Goal: Task Accomplishment & Management: Use online tool/utility

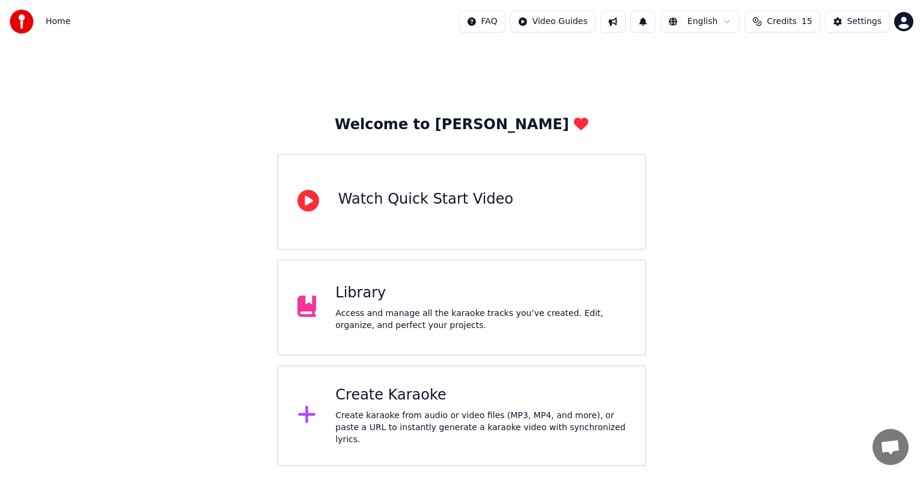
click at [385, 405] on div "Create Karaoke" at bounding box center [480, 395] width 290 height 19
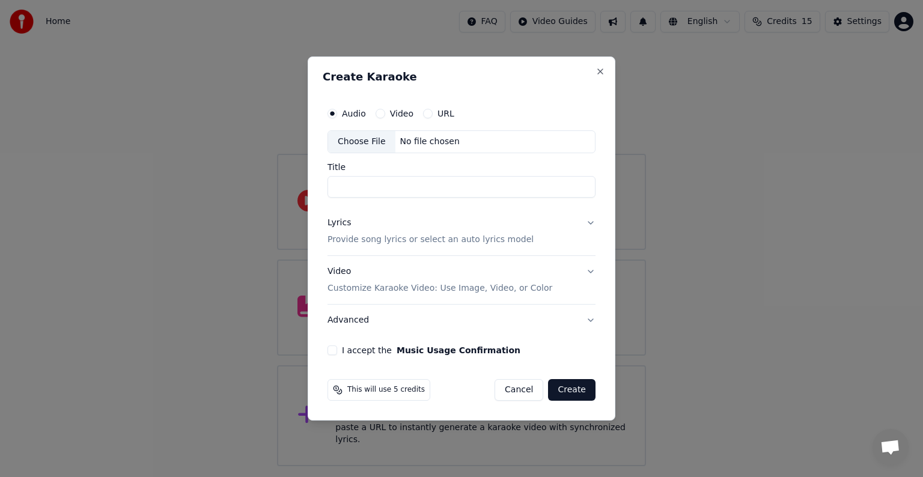
click at [368, 141] on div "Choose File" at bounding box center [361, 142] width 67 height 22
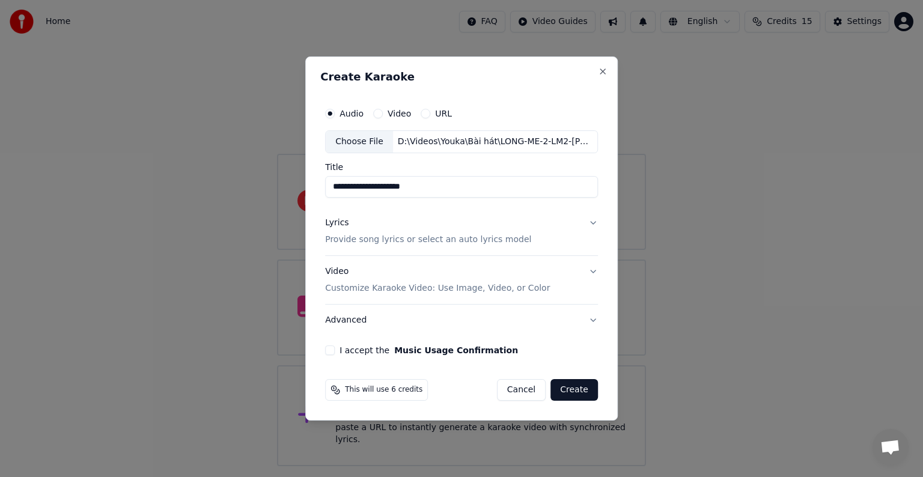
click at [449, 185] on input "**********" at bounding box center [461, 187] width 273 height 22
drag, startPoint x: 507, startPoint y: 185, endPoint x: 307, endPoint y: 194, distance: 200.3
click at [312, 192] on div "**********" at bounding box center [461, 238] width 312 height 364
type input "*********"
click at [358, 243] on p "Provide song lyrics or select an auto lyrics model" at bounding box center [428, 240] width 206 height 12
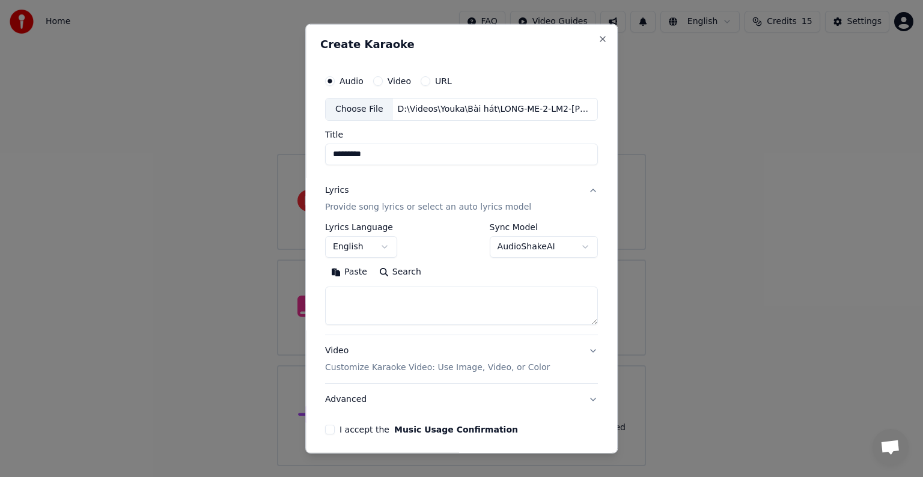
click at [362, 298] on textarea at bounding box center [461, 306] width 273 height 38
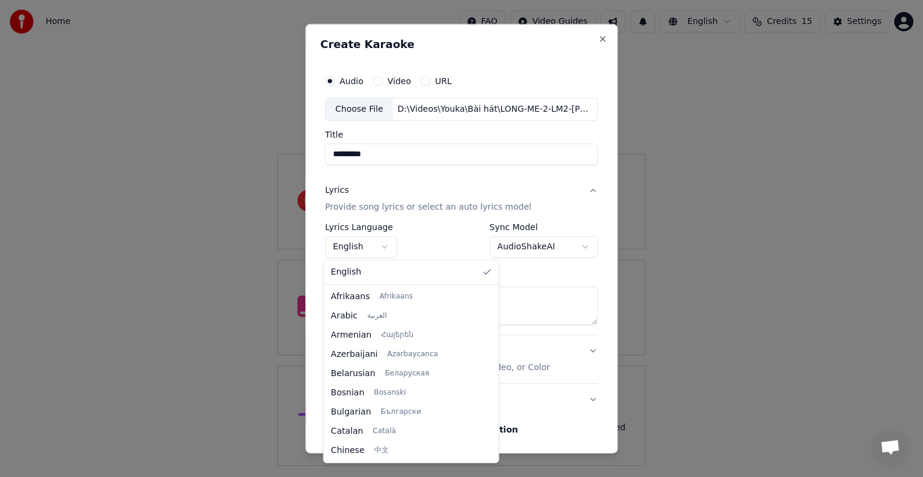
click at [373, 245] on body "**********" at bounding box center [461, 233] width 923 height 466
click at [382, 242] on body "**********" at bounding box center [461, 233] width 923 height 466
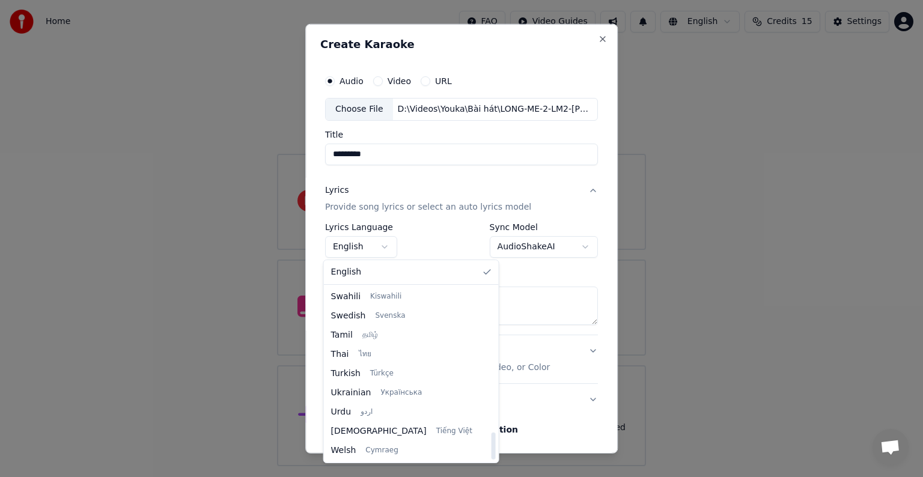
select select "**"
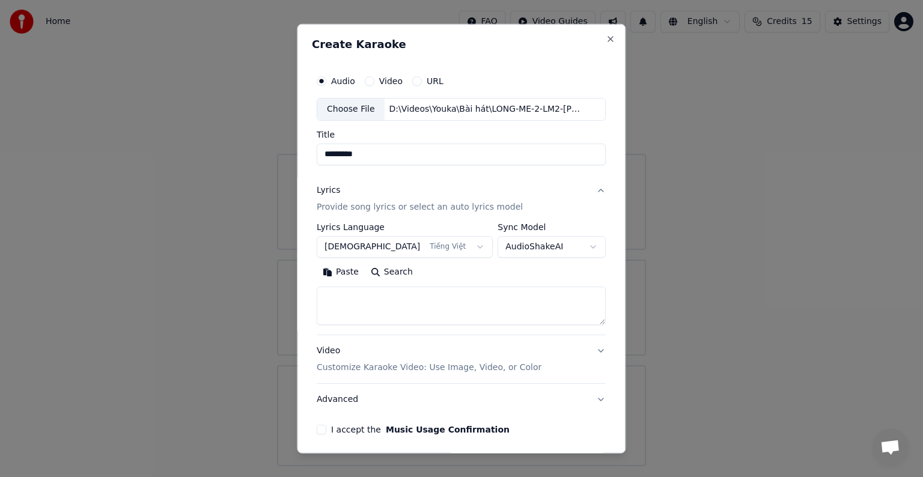
click at [380, 303] on textarea at bounding box center [461, 306] width 289 height 38
paste textarea "**********"
type textarea "**********"
click at [329, 398] on button "Advanced" at bounding box center [461, 399] width 289 height 31
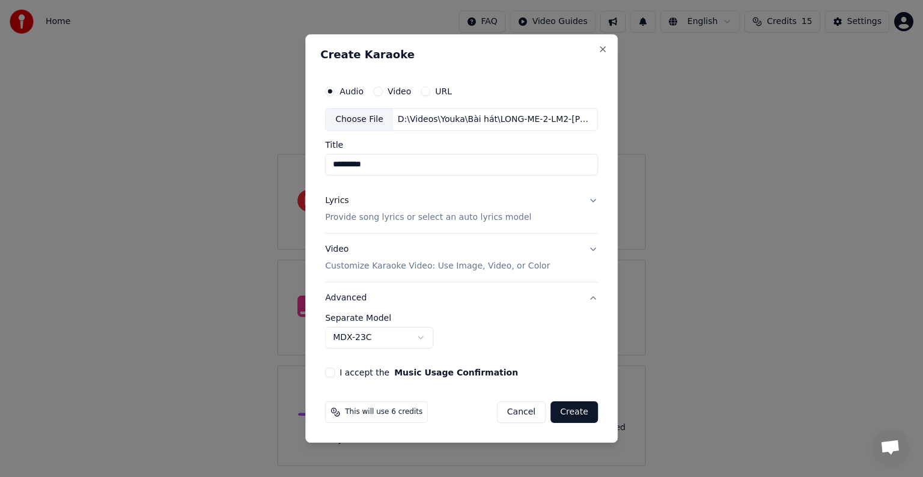
click at [333, 370] on button "I accept the Music Usage Confirmation" at bounding box center [330, 373] width 10 height 10
click at [350, 299] on button "Advanced" at bounding box center [461, 297] width 273 height 31
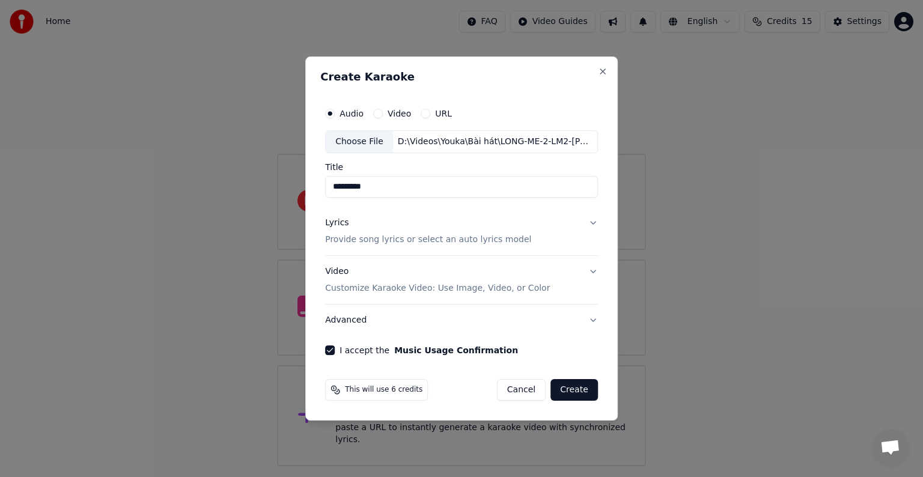
click at [346, 321] on button "Advanced" at bounding box center [461, 320] width 273 height 31
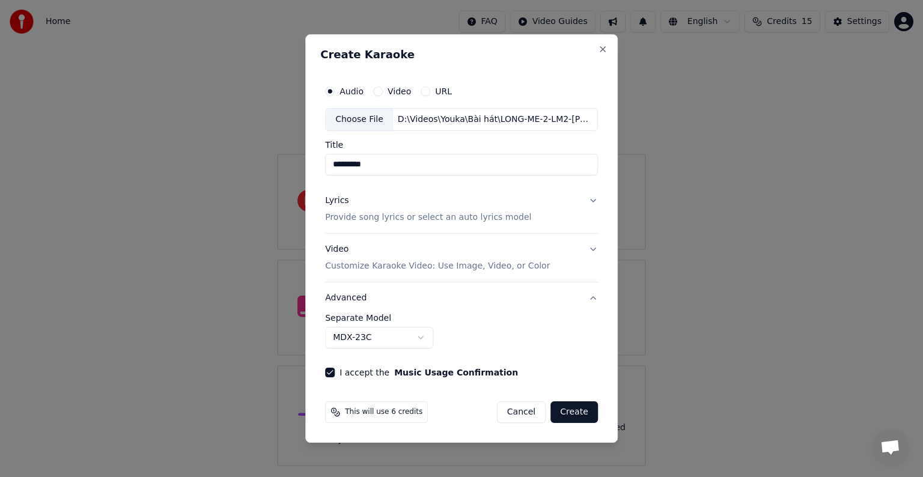
click at [361, 267] on p "Customize Karaoke Video: Use Image, Video, or Color" at bounding box center [437, 266] width 225 height 12
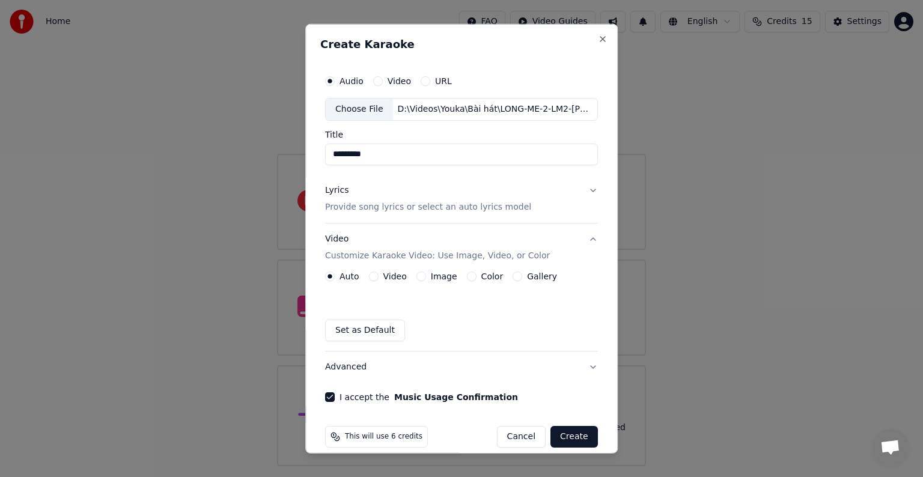
click at [468, 274] on button "Color" at bounding box center [472, 277] width 10 height 10
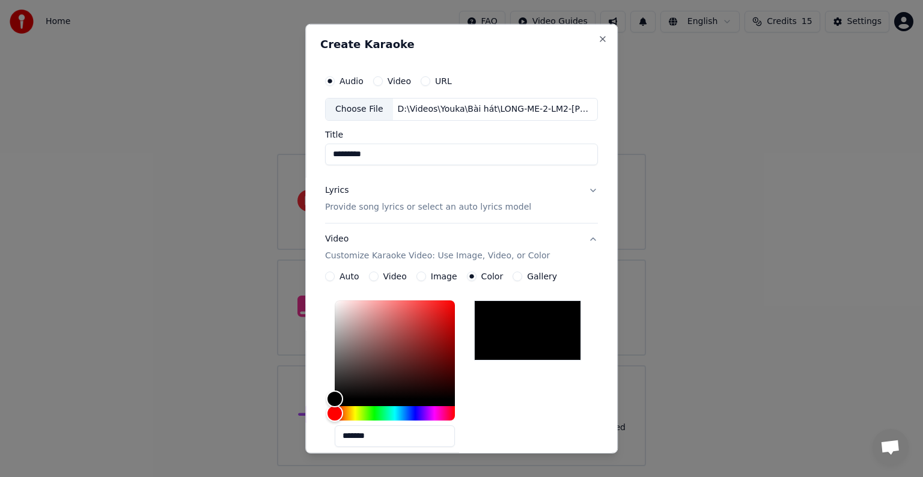
drag, startPoint x: 346, startPoint y: 436, endPoint x: 379, endPoint y: 435, distance: 33.1
click at [379, 435] on input "*******" at bounding box center [395, 436] width 120 height 22
click at [361, 436] on input "*******" at bounding box center [395, 436] width 120 height 22
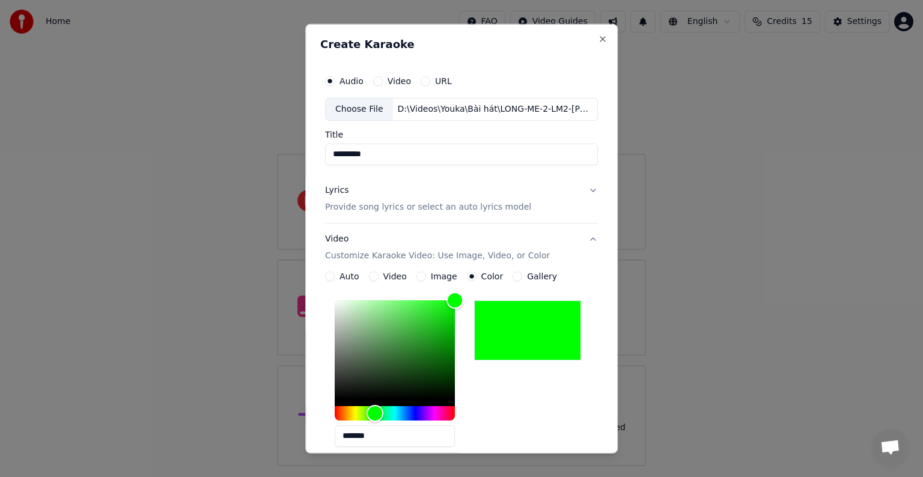
type input "*******"
click at [549, 397] on div "*******" at bounding box center [461, 376] width 273 height 161
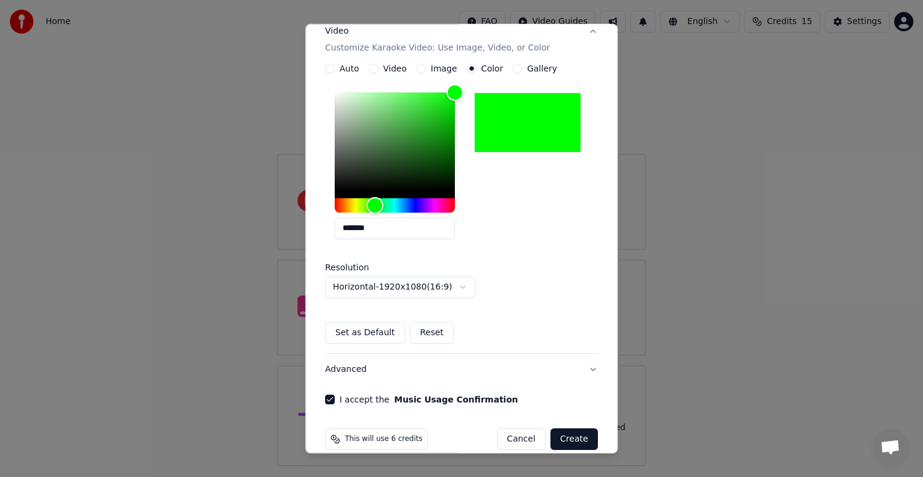
scroll to position [224, 0]
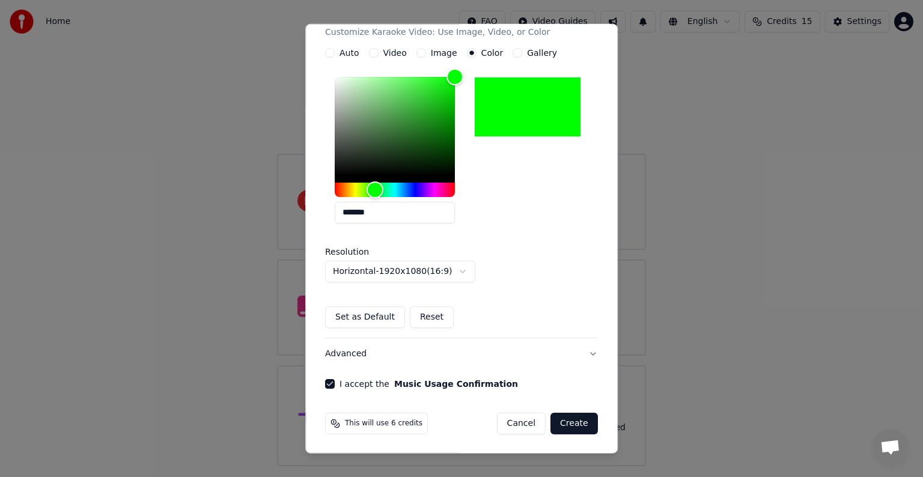
click at [349, 315] on button "Set as Default" at bounding box center [365, 317] width 80 height 22
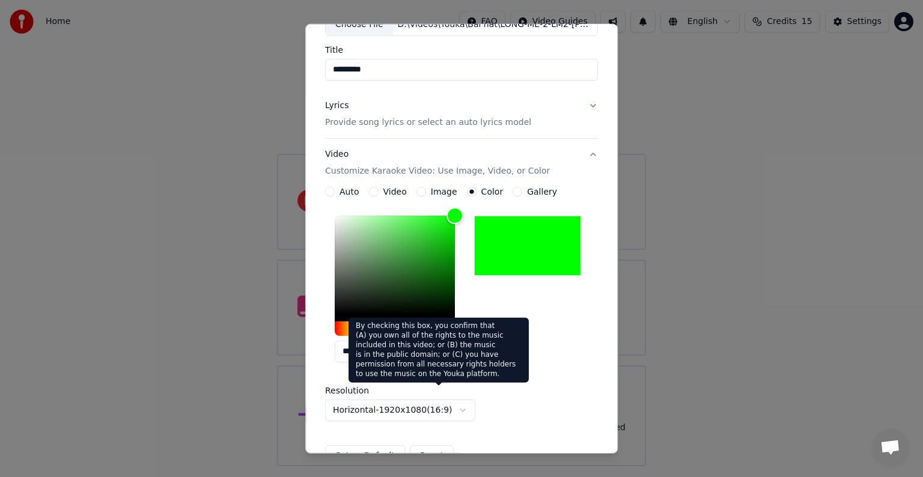
scroll to position [0, 0]
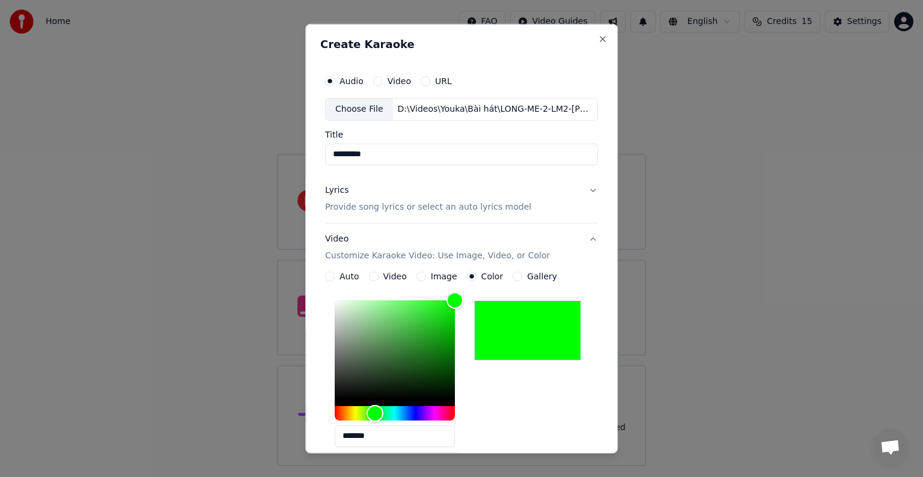
click at [349, 151] on input "*********" at bounding box center [461, 155] width 273 height 22
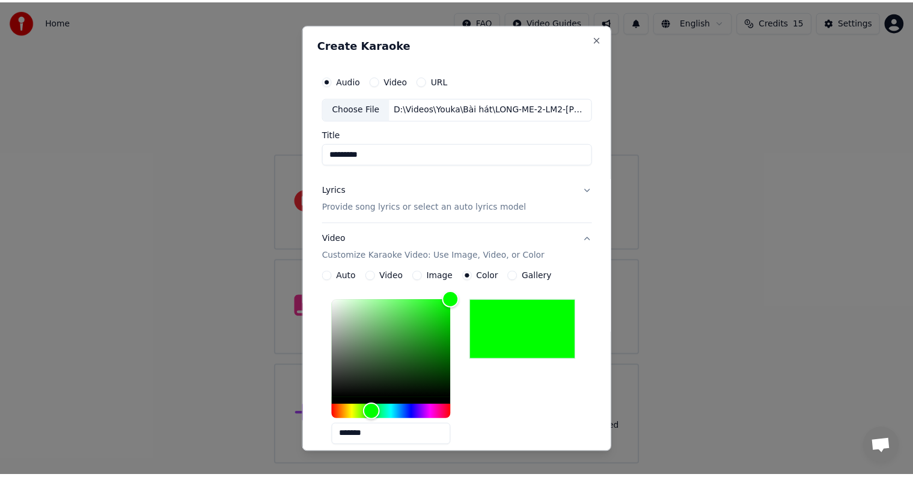
scroll to position [224, 0]
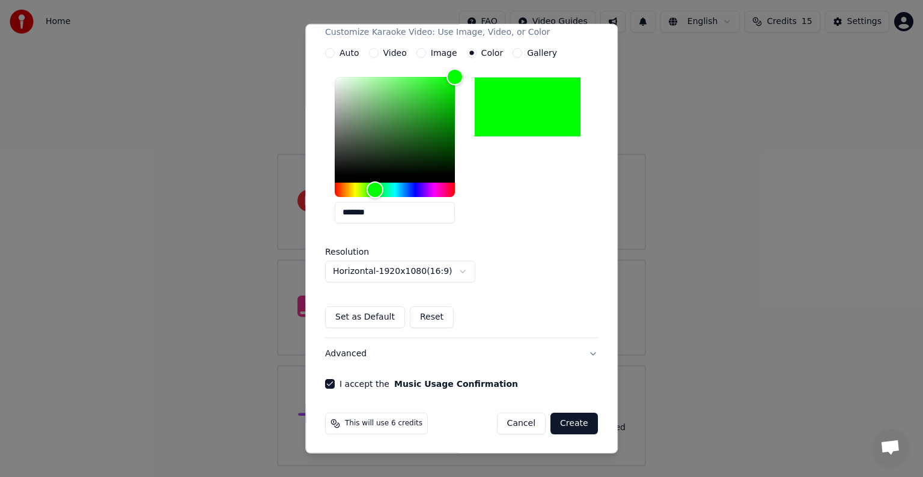
click at [571, 422] on button "Create" at bounding box center [573, 424] width 47 height 22
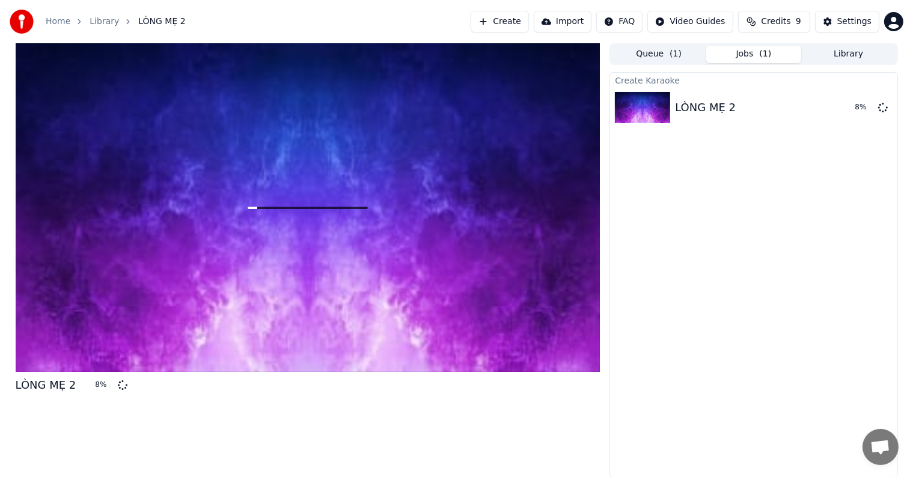
click at [664, 362] on div "Create Karaoke LÒNG MẸ 2 8 %" at bounding box center [753, 275] width 288 height 406
click at [847, 19] on div "Settings" at bounding box center [854, 22] width 34 height 12
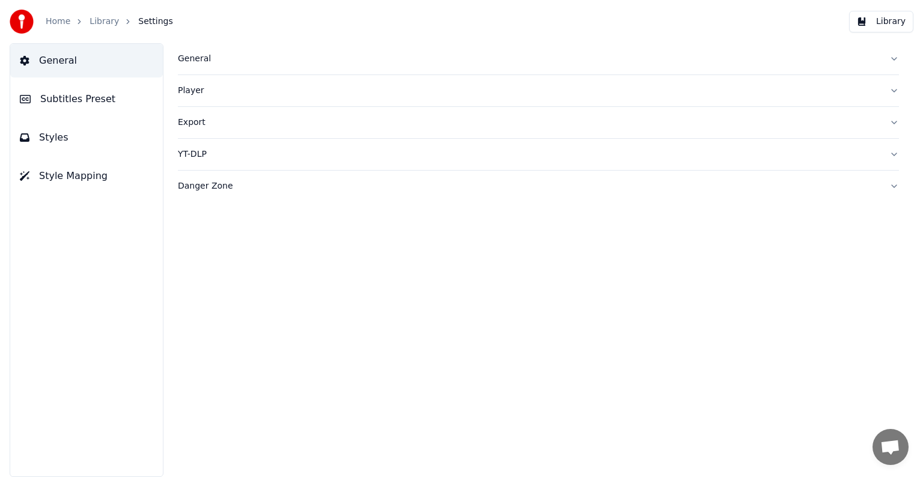
click at [60, 99] on span "Subtitles Preset" at bounding box center [77, 99] width 75 height 14
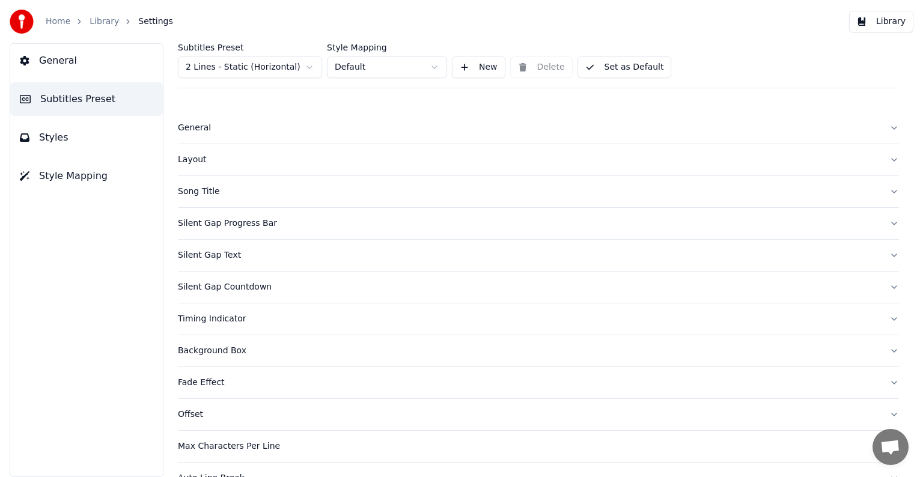
click at [50, 144] on span "Styles" at bounding box center [53, 137] width 29 height 14
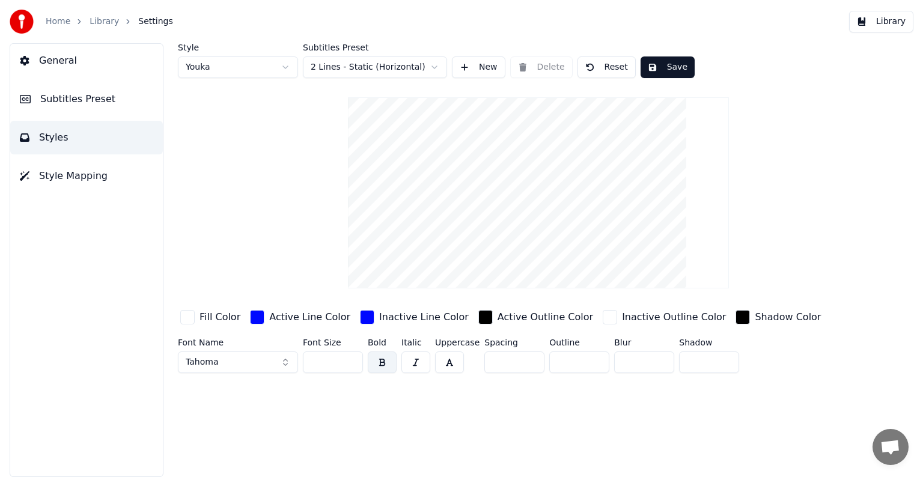
click at [226, 65] on html "Home Library Settings Library General Subtitles Preset Styles Style Mapping Sty…" at bounding box center [461, 238] width 923 height 477
click at [91, 279] on html "Home Library Settings Library General Subtitles Preset Styles Style Mapping Sty…" at bounding box center [461, 238] width 923 height 477
click at [801, 53] on div "Style Youka Subtitles Preset 2 Lines - Static (Horizontal) New Delete Reset Save" at bounding box center [538, 60] width 721 height 35
click at [886, 17] on button "Library" at bounding box center [881, 22] width 64 height 22
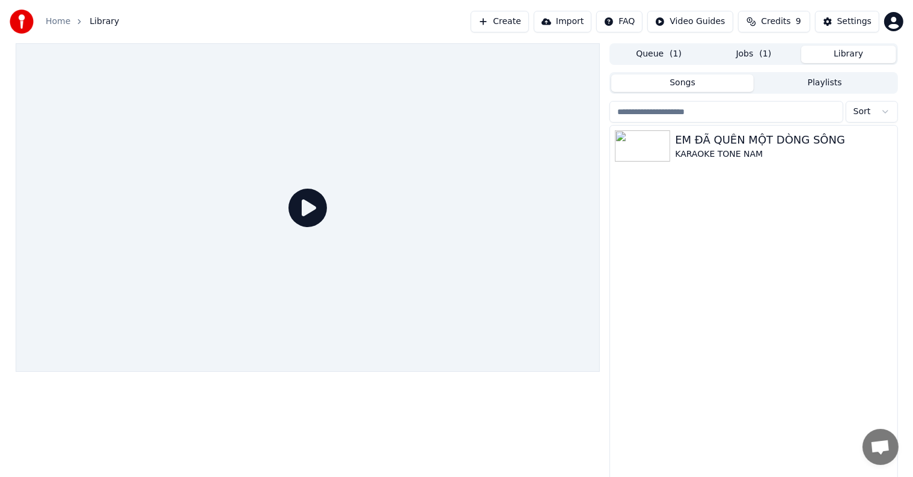
click at [672, 50] on span "( 1 )" at bounding box center [675, 54] width 12 height 12
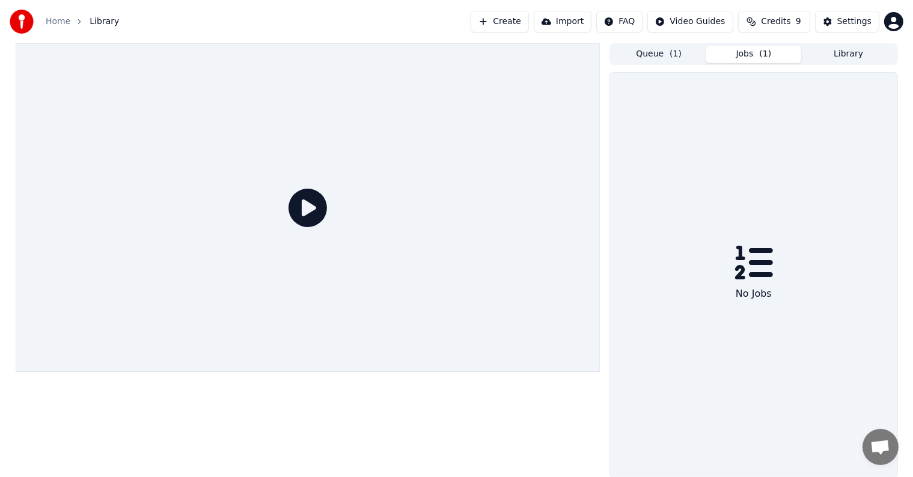
click at [744, 52] on button "Jobs ( 1 )" at bounding box center [753, 54] width 95 height 17
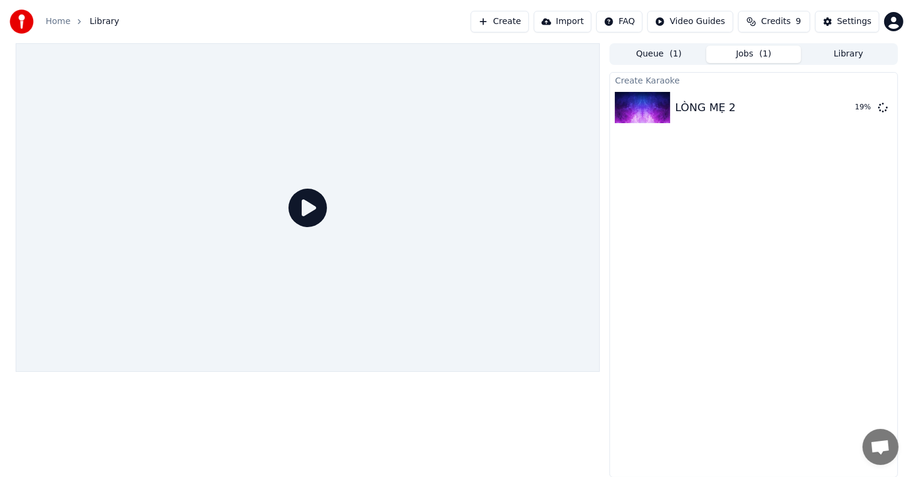
click at [838, 52] on button "Library" at bounding box center [848, 54] width 95 height 17
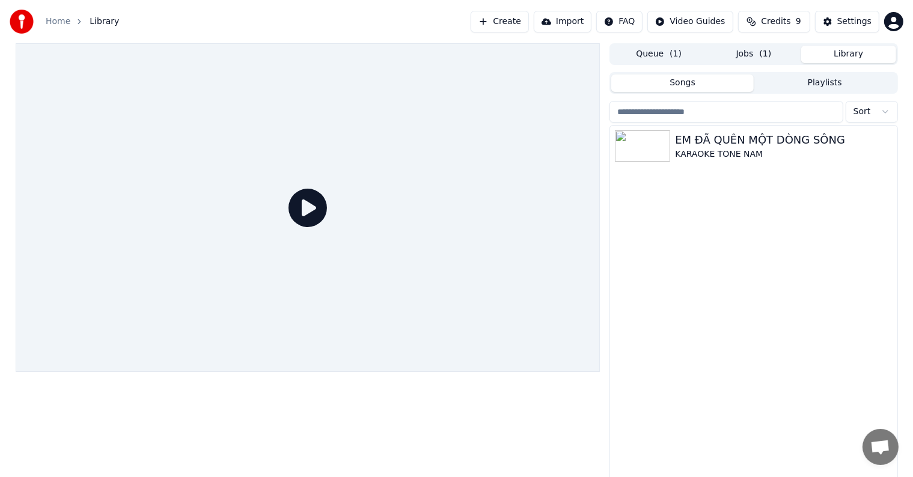
click at [648, 56] on button "Queue ( 1 )" at bounding box center [658, 54] width 95 height 17
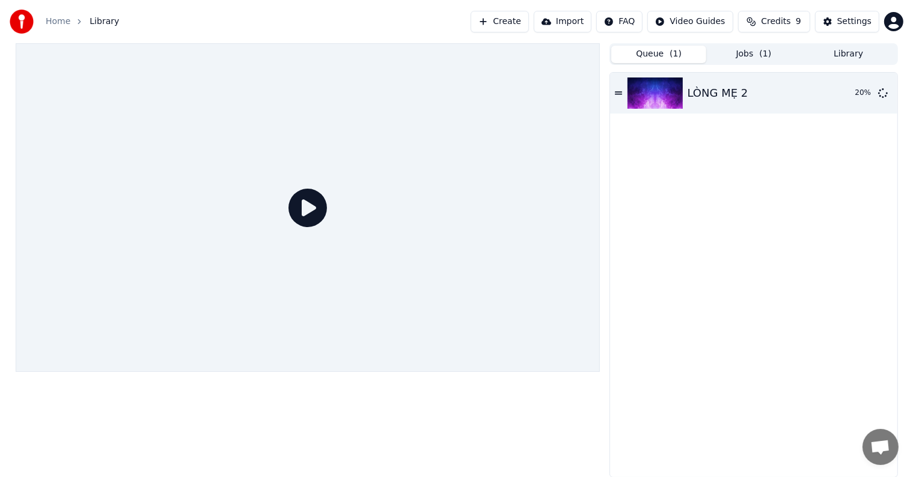
click at [648, 201] on div "LÒNG MẸ 2 20 %" at bounding box center [753, 275] width 287 height 404
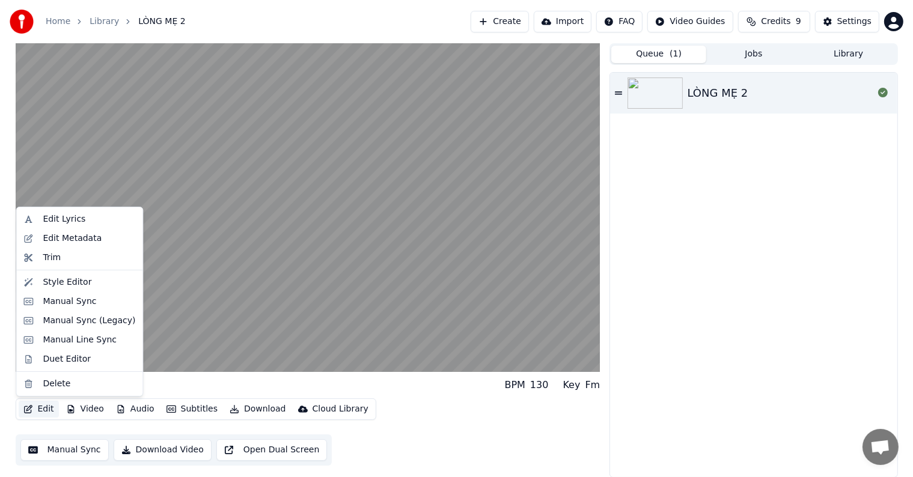
click at [41, 409] on button "Edit" at bounding box center [39, 409] width 40 height 17
click at [62, 359] on div "Duet Editor" at bounding box center [67, 359] width 48 height 12
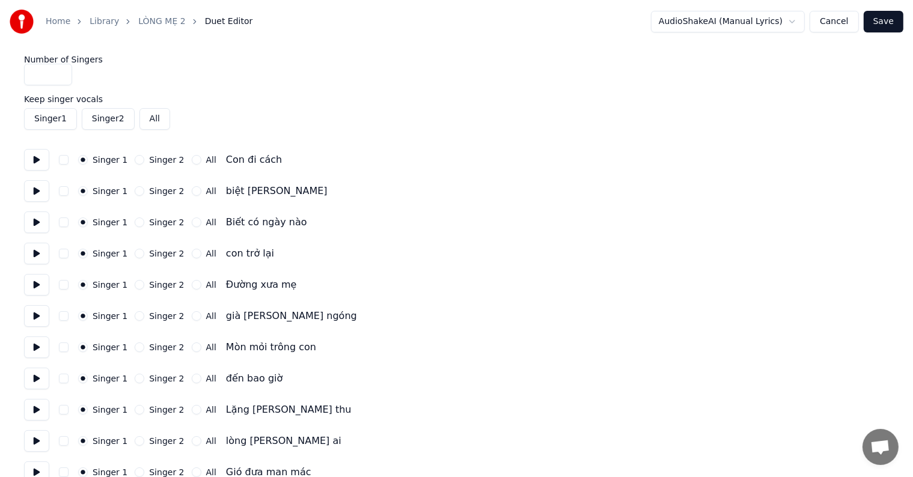
click at [841, 24] on button "Cancel" at bounding box center [833, 22] width 49 height 22
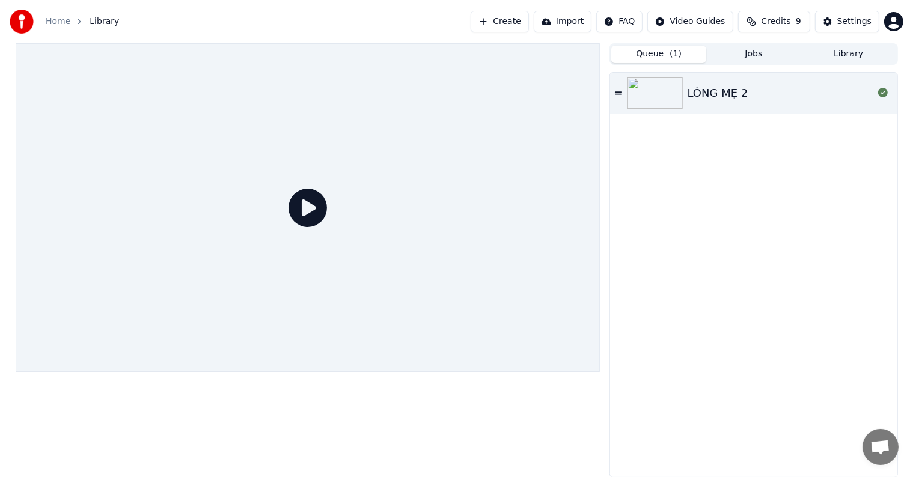
click at [721, 96] on div "LÒNG MẸ 2" at bounding box center [717, 93] width 61 height 17
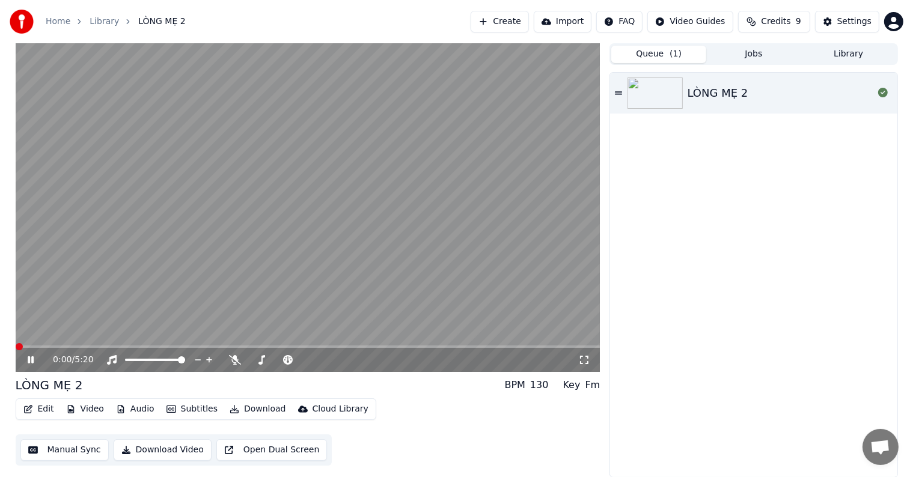
click at [50, 341] on video at bounding box center [308, 207] width 585 height 329
click at [32, 357] on icon at bounding box center [39, 360] width 28 height 10
click at [50, 343] on span at bounding box center [53, 346] width 7 height 7
click at [848, 19] on div "Settings" at bounding box center [854, 22] width 34 height 12
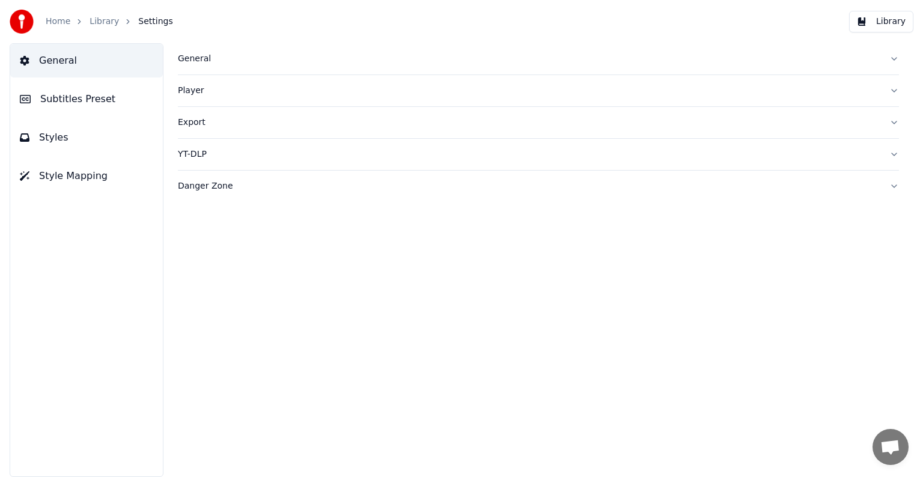
click at [887, 15] on button "Library" at bounding box center [881, 22] width 64 height 22
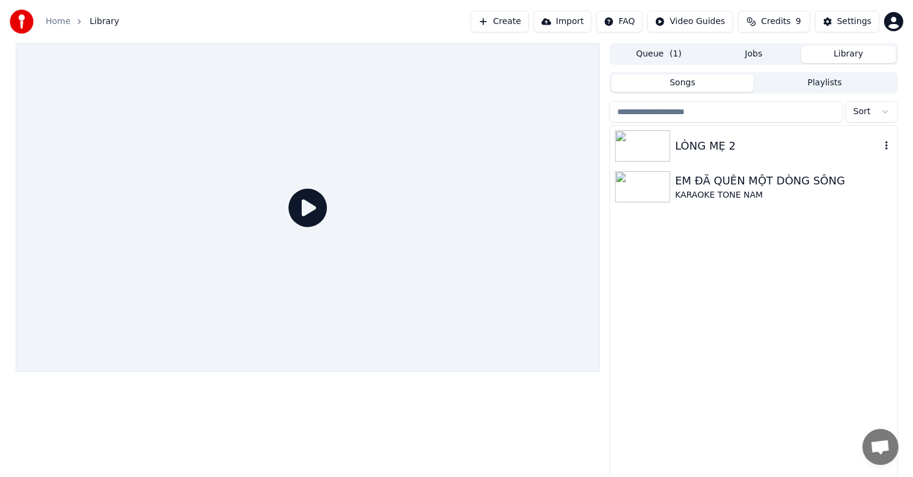
click at [740, 148] on div "LÒNG MẸ 2" at bounding box center [777, 146] width 205 height 17
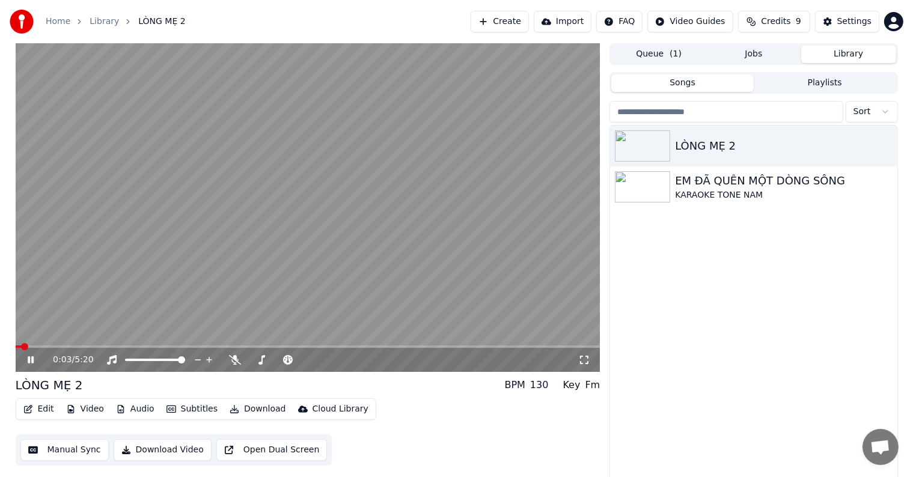
click at [194, 410] on button "Subtitles" at bounding box center [192, 409] width 61 height 17
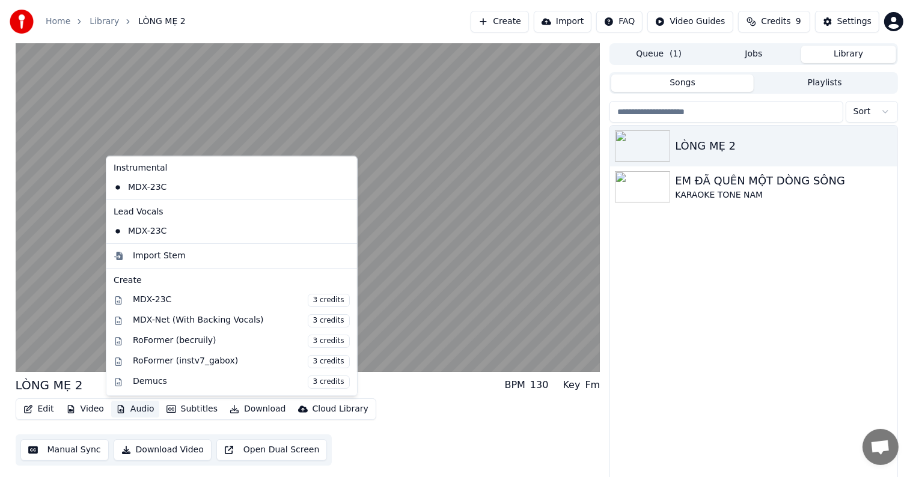
click at [139, 407] on button "Audio" at bounding box center [135, 409] width 48 height 17
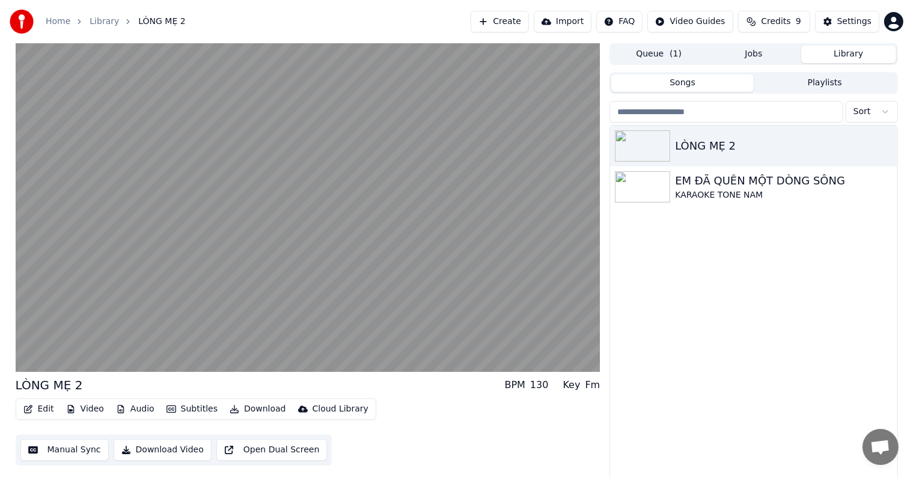
click at [89, 406] on button "Video" at bounding box center [84, 409] width 47 height 17
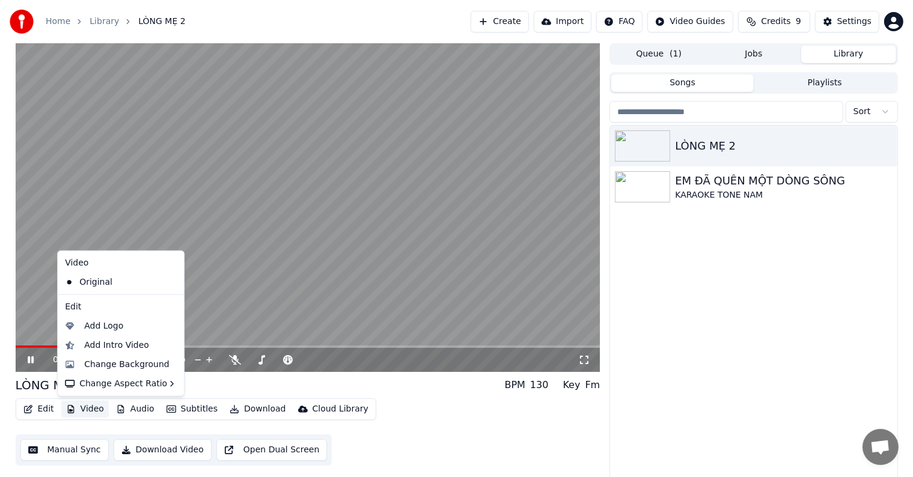
click at [0, 398] on div "0:32 / 5:20 LÒNG MẸ 2 BPM 130 Key Fm Edit Video Audio Subtitles Download Cloud …" at bounding box center [456, 263] width 913 height 440
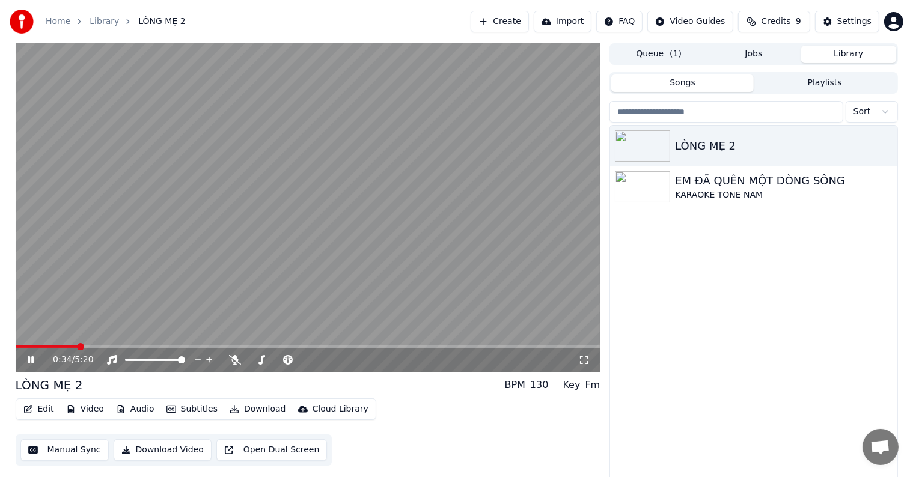
click at [43, 406] on button "Edit" at bounding box center [39, 409] width 40 height 17
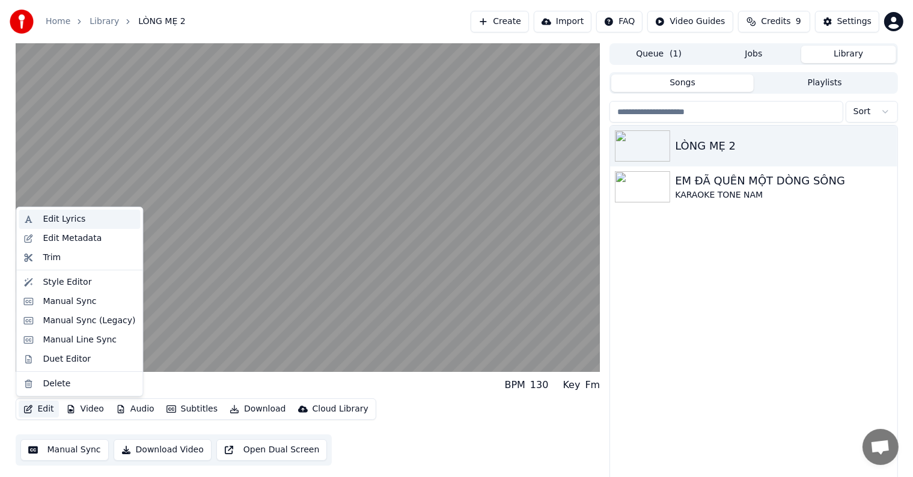
click at [76, 220] on div "Edit Lyrics" at bounding box center [64, 219] width 43 height 12
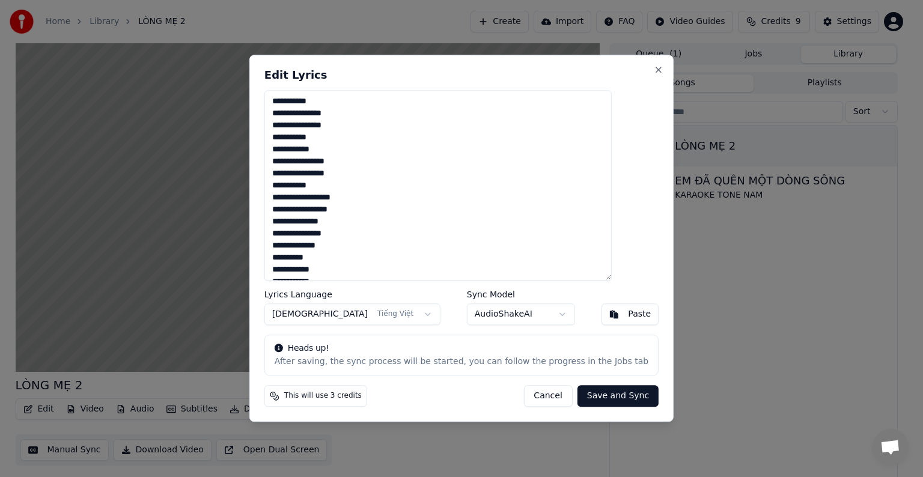
click at [535, 395] on button "Cancel" at bounding box center [547, 397] width 49 height 22
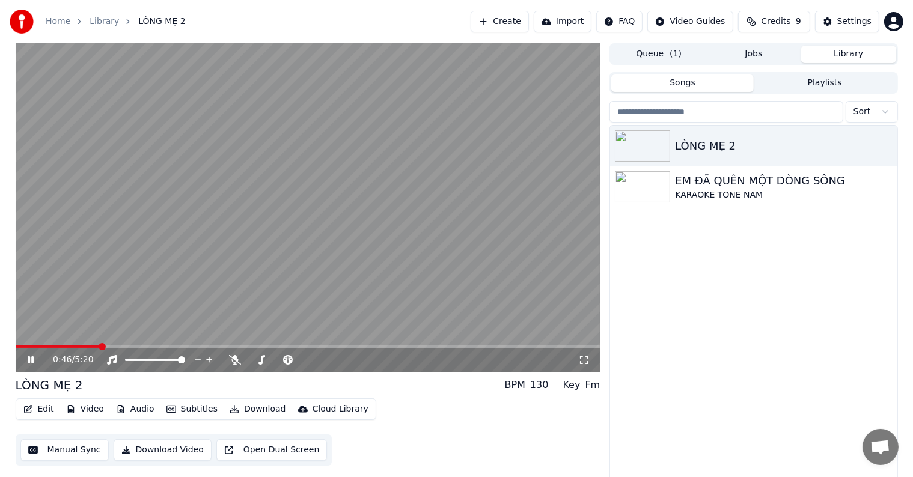
click at [43, 409] on button "Edit" at bounding box center [39, 409] width 40 height 17
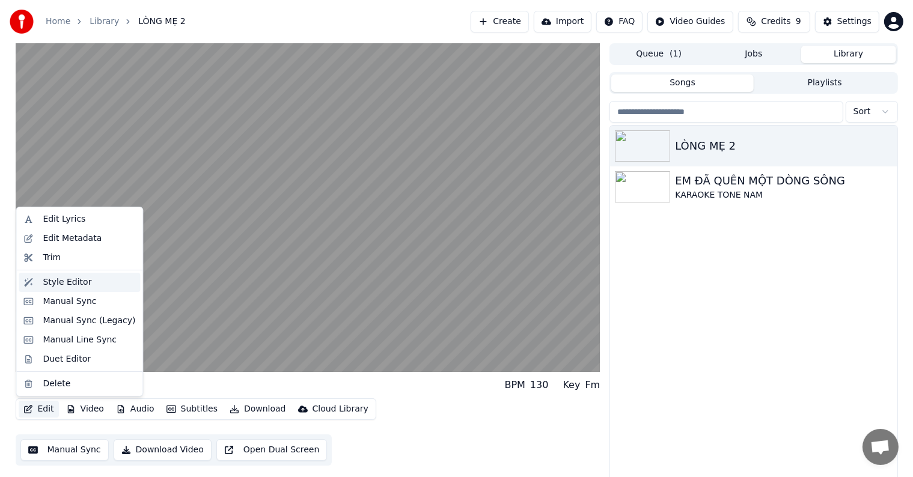
click at [62, 285] on div "Style Editor" at bounding box center [67, 282] width 49 height 12
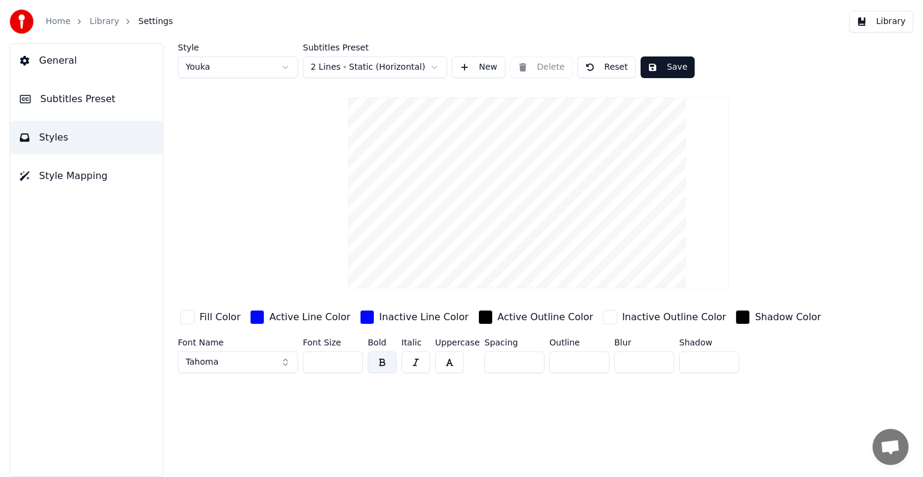
click at [77, 101] on span "Subtitles Preset" at bounding box center [77, 99] width 75 height 14
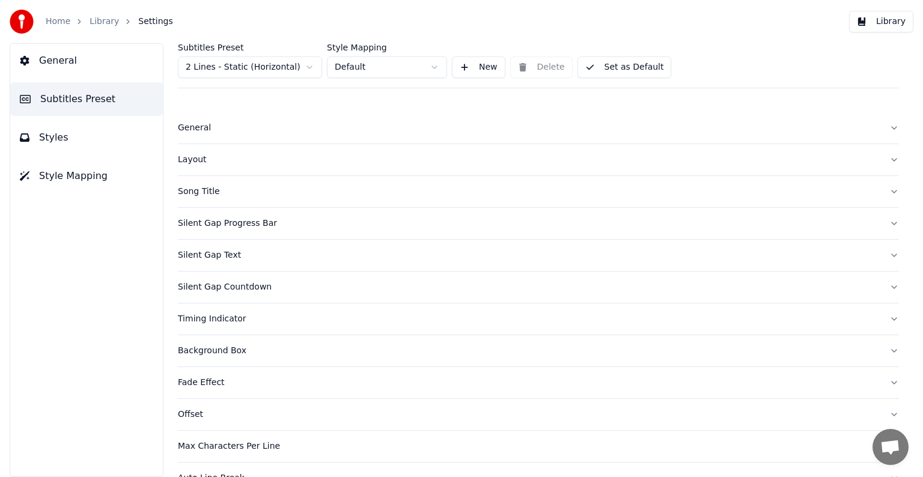
click at [198, 190] on div "Song Title" at bounding box center [529, 192] width 702 height 12
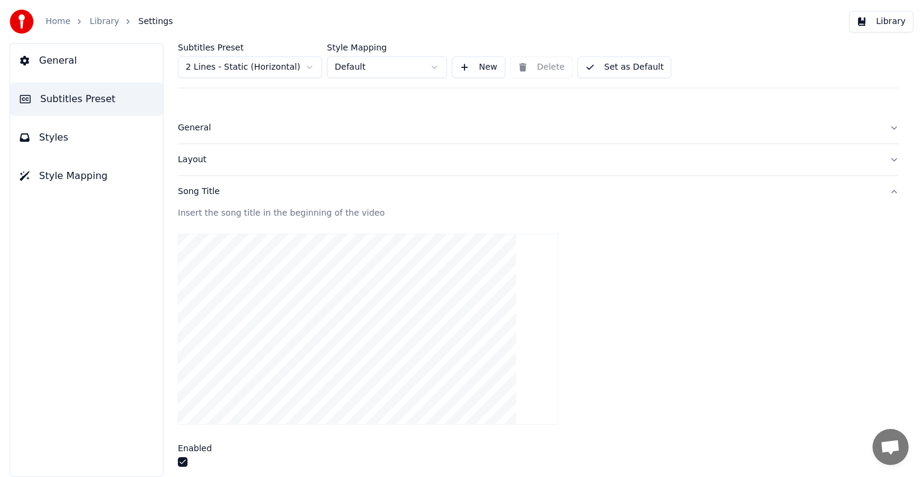
click at [889, 20] on button "Library" at bounding box center [881, 22] width 64 height 22
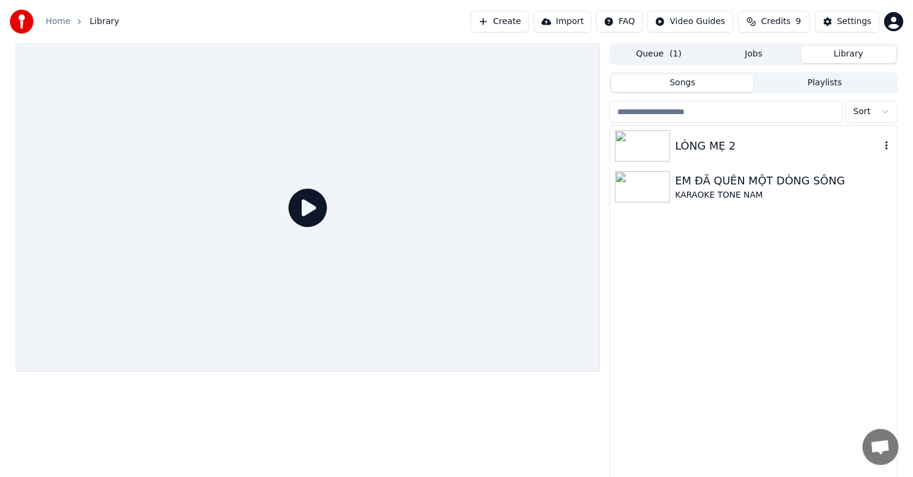
click at [698, 144] on div "LÒNG MẸ 2" at bounding box center [777, 146] width 205 height 17
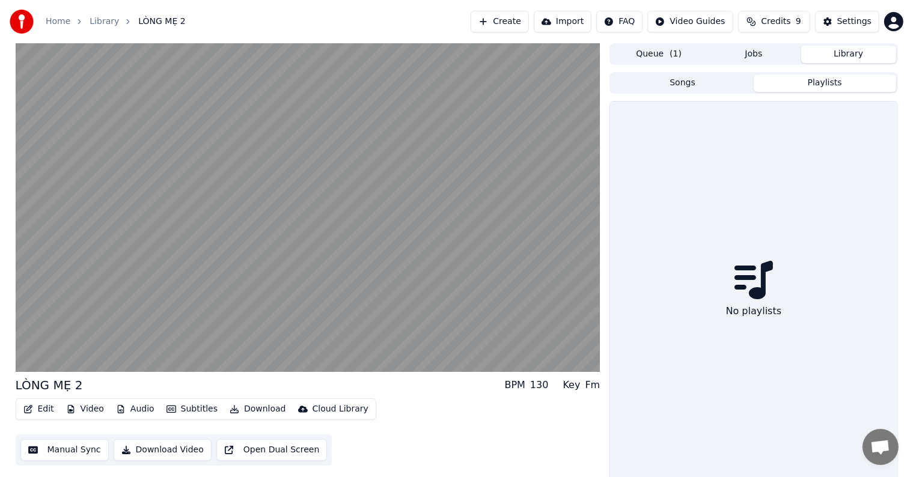
click at [832, 84] on button "Playlists" at bounding box center [825, 83] width 142 height 17
click at [718, 86] on button "Songs" at bounding box center [682, 83] width 142 height 17
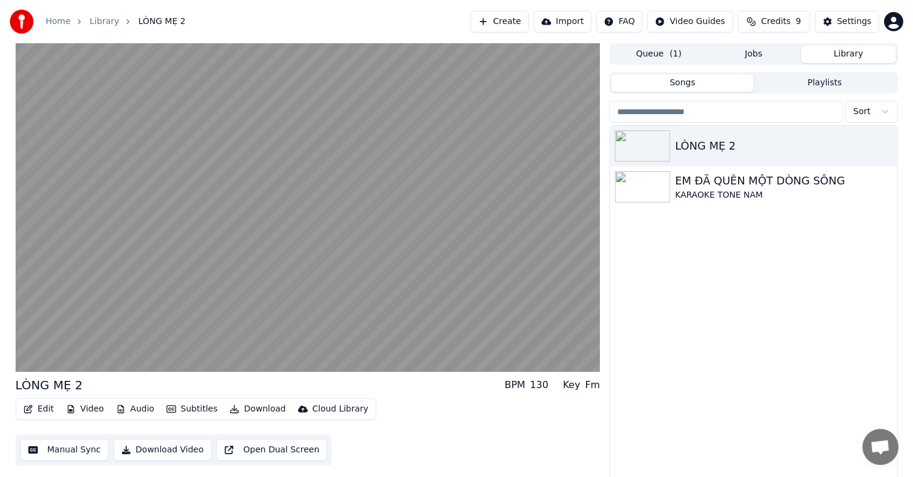
click at [669, 52] on span "( 1 )" at bounding box center [675, 54] width 12 height 12
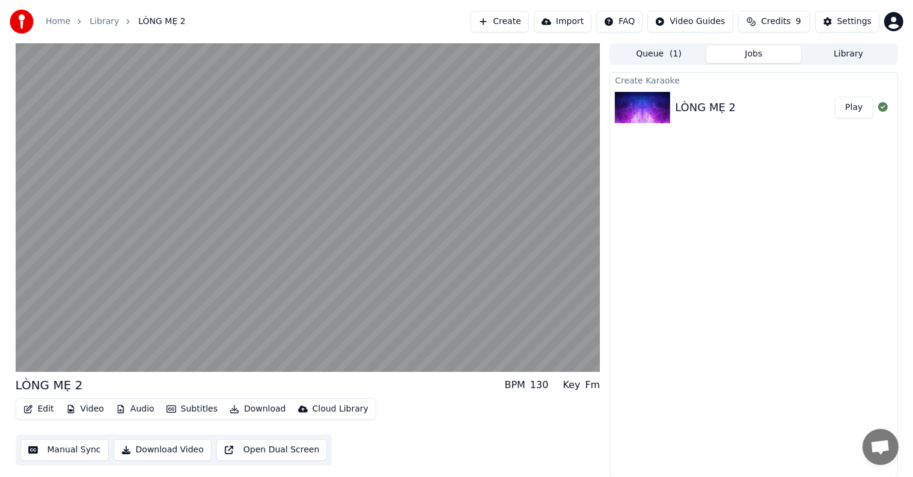
click at [763, 50] on button "Jobs" at bounding box center [753, 54] width 95 height 17
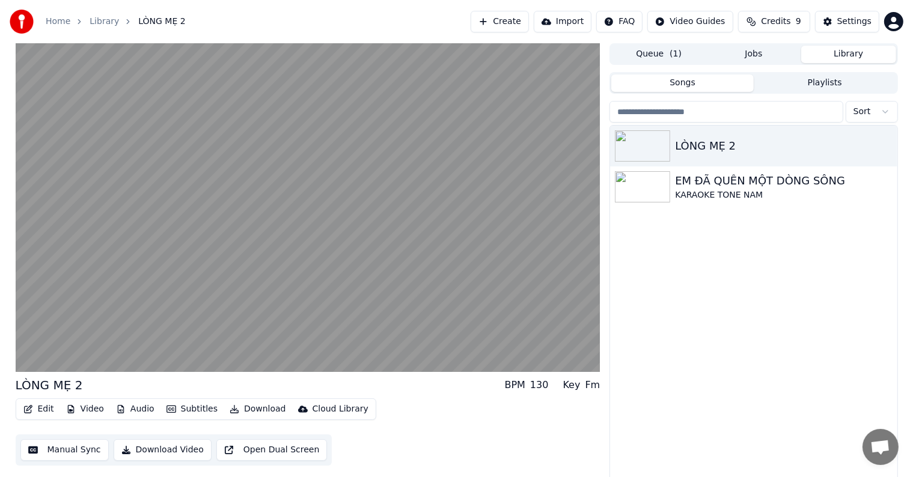
click at [853, 53] on button "Library" at bounding box center [848, 54] width 95 height 17
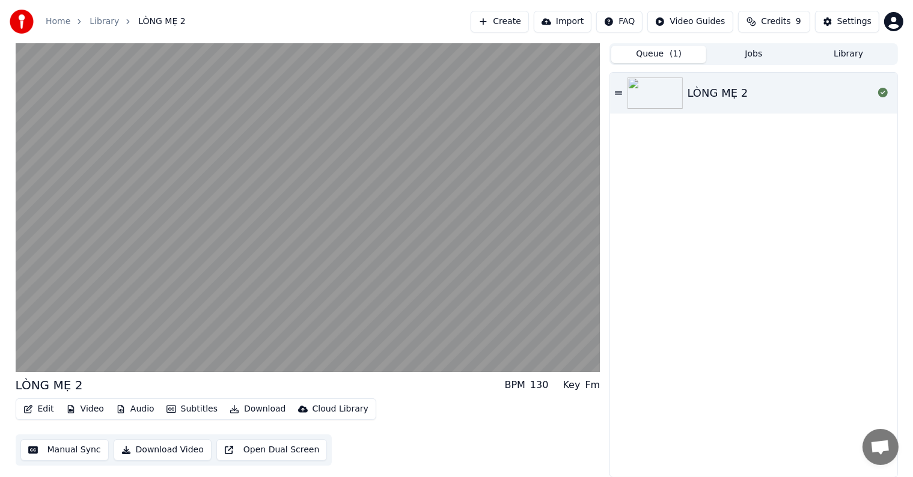
click at [666, 50] on button "Queue ( 1 )" at bounding box center [658, 54] width 95 height 17
click at [714, 89] on div "LÒNG MẸ 2" at bounding box center [717, 93] width 61 height 17
click at [40, 409] on button "Edit" at bounding box center [39, 409] width 40 height 17
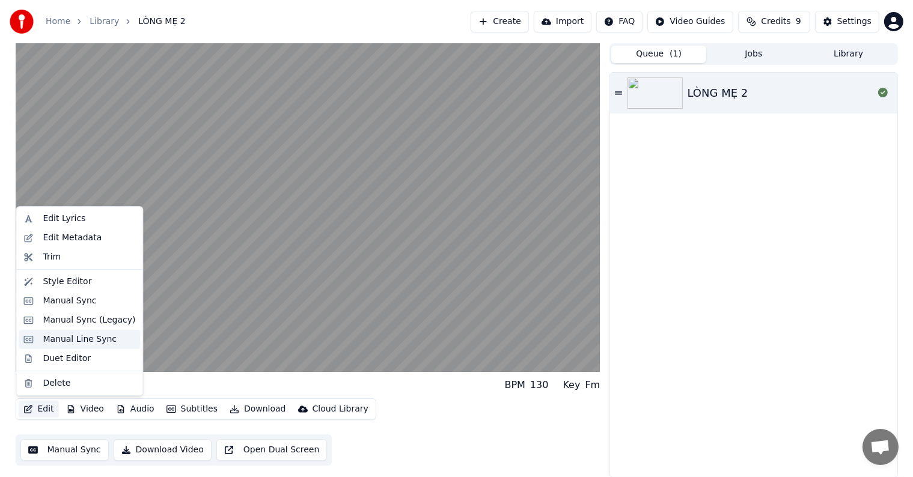
click at [66, 340] on div "Manual Line Sync" at bounding box center [80, 339] width 74 height 12
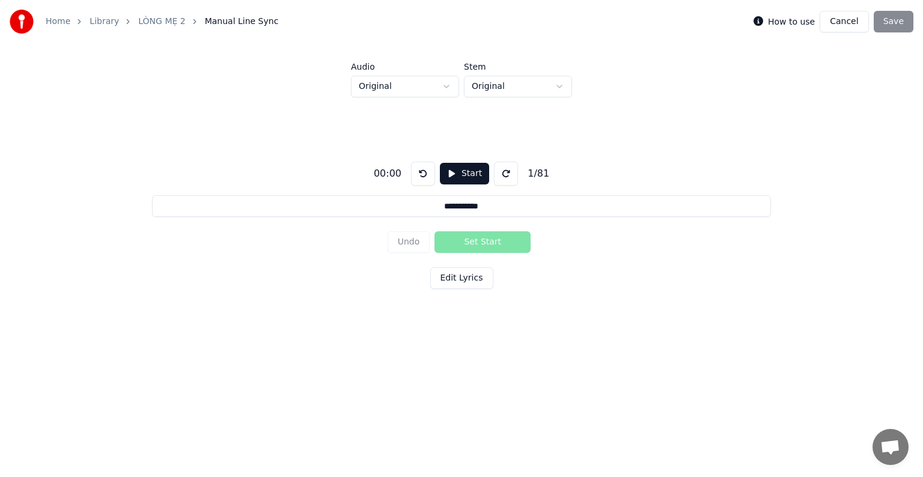
click at [455, 340] on div "**********" at bounding box center [461, 222] width 885 height 251
click at [163, 17] on link "LÒNG MẸ 2" at bounding box center [161, 22] width 47 height 12
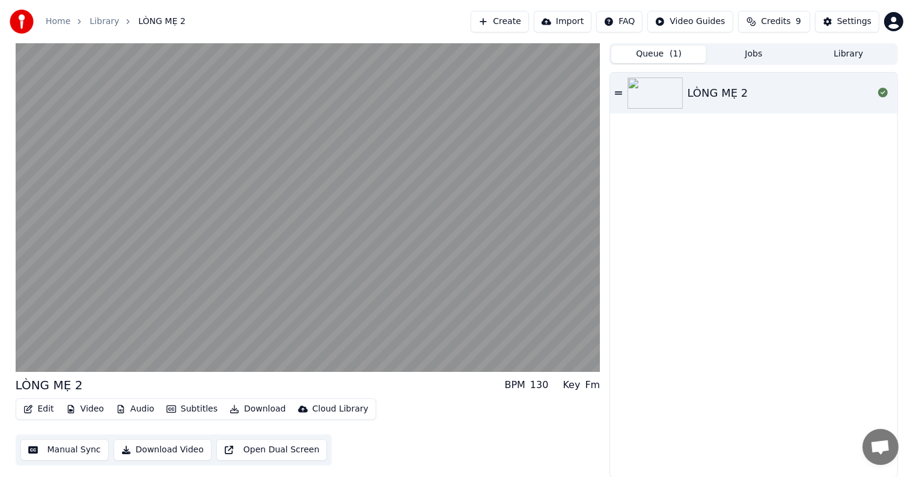
click at [620, 91] on icon at bounding box center [618, 93] width 7 height 8
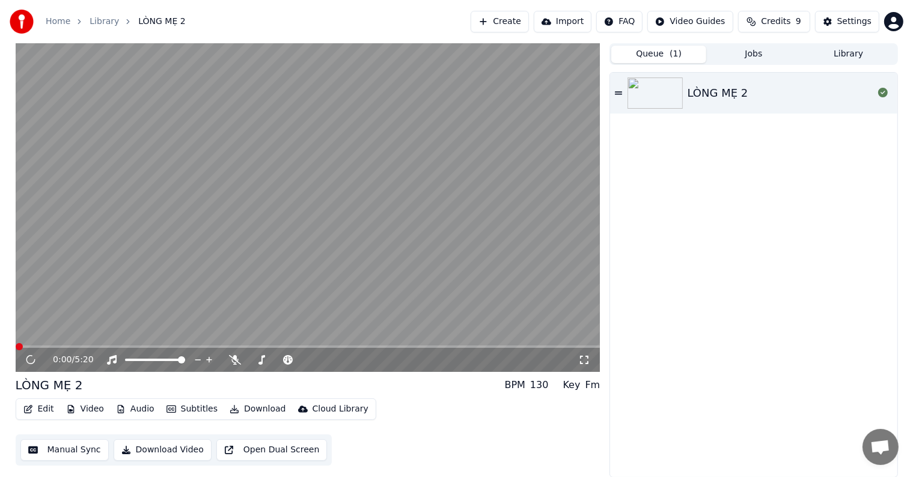
click at [712, 86] on div "LÒNG MẸ 2" at bounding box center [717, 93] width 61 height 17
click at [133, 142] on video at bounding box center [308, 207] width 585 height 329
click at [159, 18] on span "LÒNG MẸ 2" at bounding box center [161, 22] width 47 height 12
click at [93, 406] on button "Video" at bounding box center [84, 409] width 47 height 17
click at [344, 383] on div "LÒNG MẸ 2 BPM 130 Key Fm" at bounding box center [308, 385] width 585 height 17
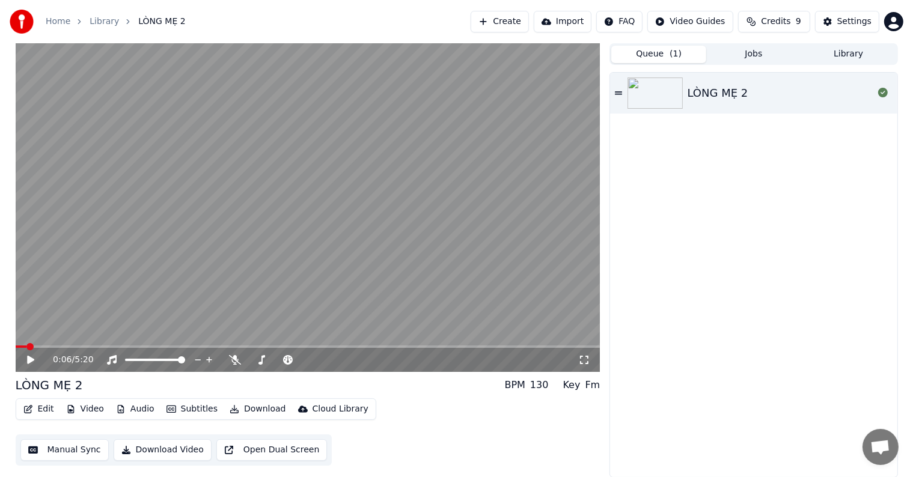
click at [132, 406] on button "Audio" at bounding box center [135, 409] width 48 height 17
click at [183, 407] on button "Subtitles" at bounding box center [192, 409] width 61 height 17
click at [502, 436] on div "Edit Video Audio Subtitles Download Cloud Library Manual Sync Download Video Op…" at bounding box center [308, 431] width 585 height 67
click at [279, 159] on video at bounding box center [308, 207] width 585 height 329
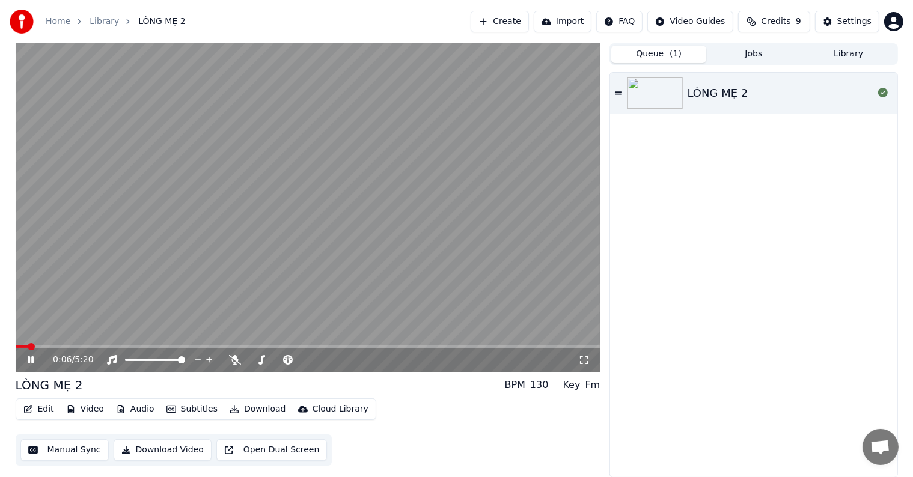
click at [43, 408] on button "Edit" at bounding box center [39, 409] width 40 height 17
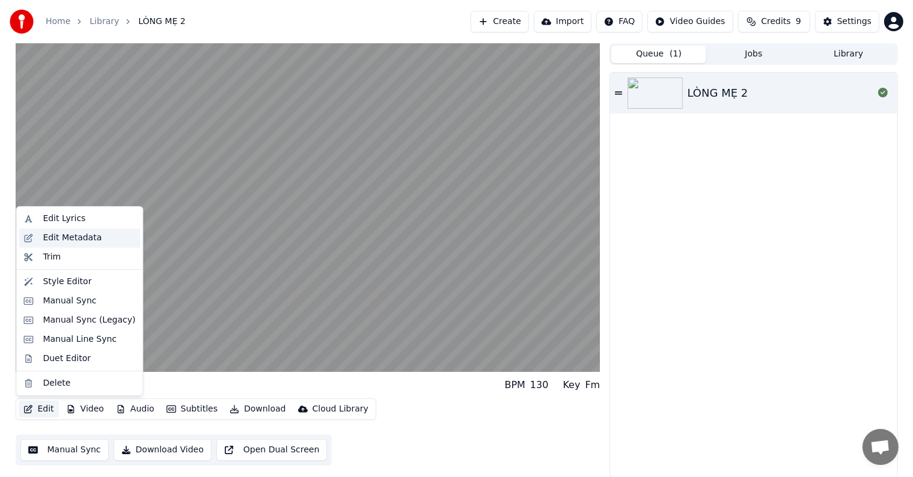
click at [50, 236] on div "Edit Metadata" at bounding box center [72, 238] width 59 height 12
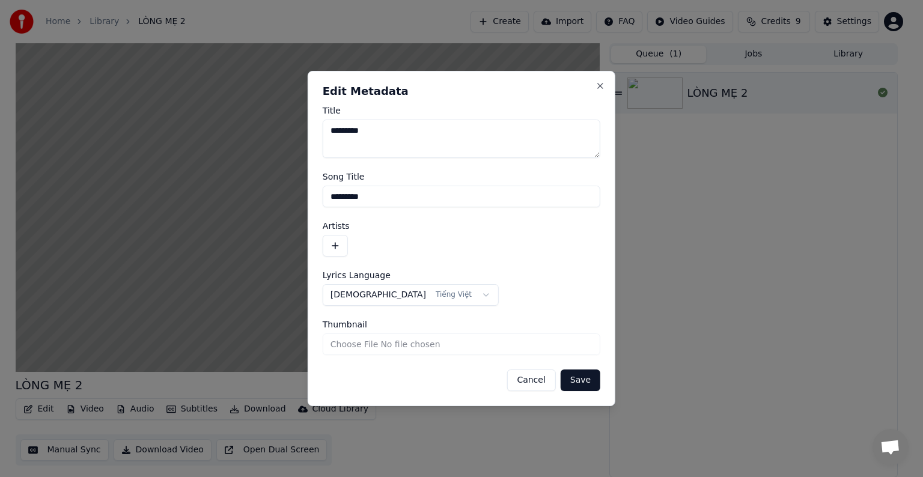
click at [377, 199] on input "*********" at bounding box center [462, 197] width 278 height 22
drag, startPoint x: 387, startPoint y: 199, endPoint x: 320, endPoint y: 199, distance: 67.3
click at [320, 199] on div "**********" at bounding box center [462, 238] width 308 height 335
type input "**********"
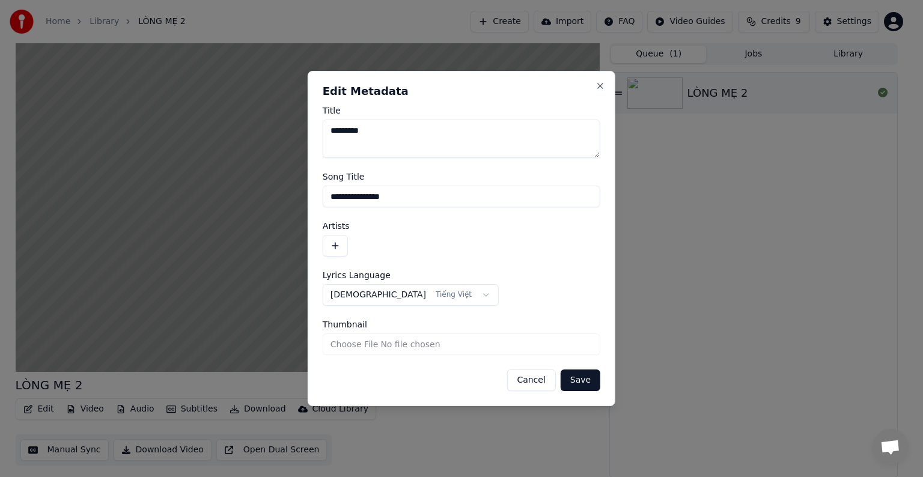
click at [582, 380] on button "Save" at bounding box center [581, 381] width 40 height 22
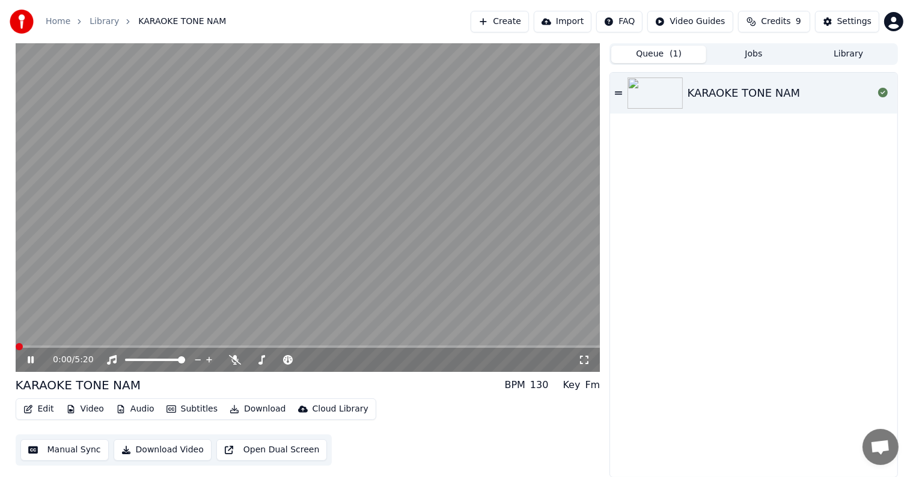
click at [16, 350] on span at bounding box center [19, 346] width 7 height 7
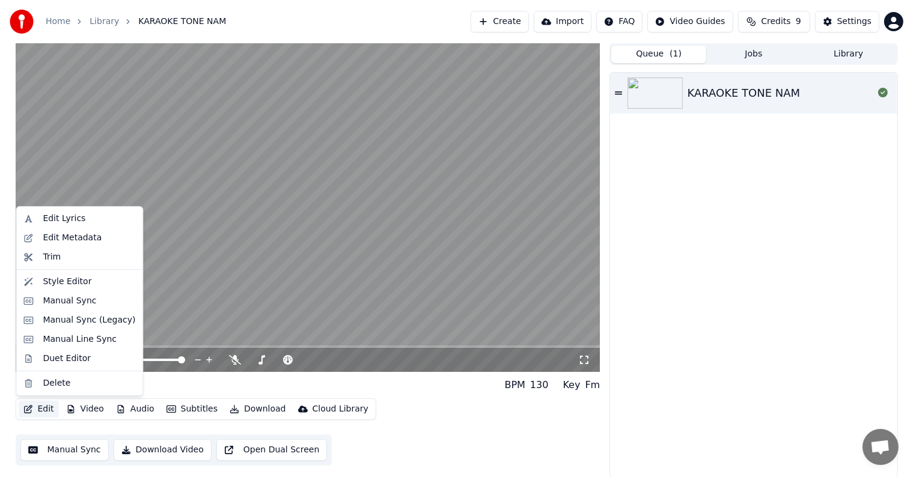
click at [41, 407] on button "Edit" at bounding box center [39, 409] width 40 height 17
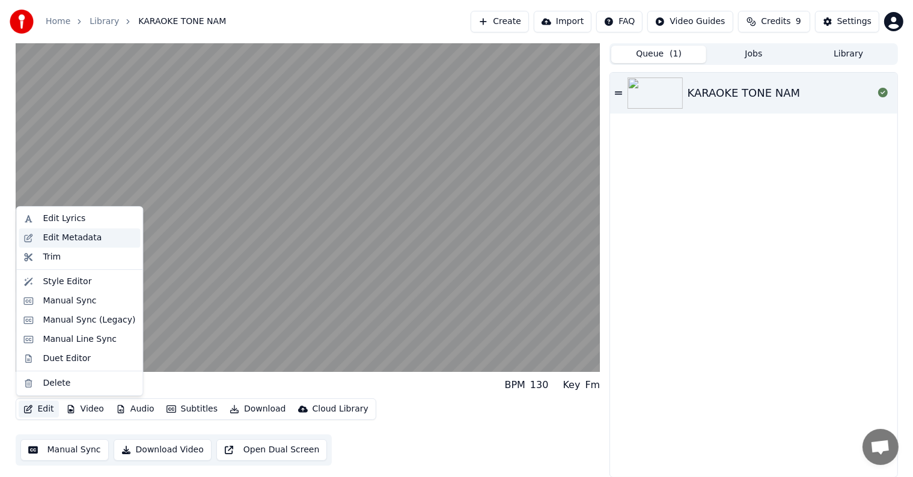
click at [61, 233] on div "Edit Metadata" at bounding box center [72, 238] width 59 height 12
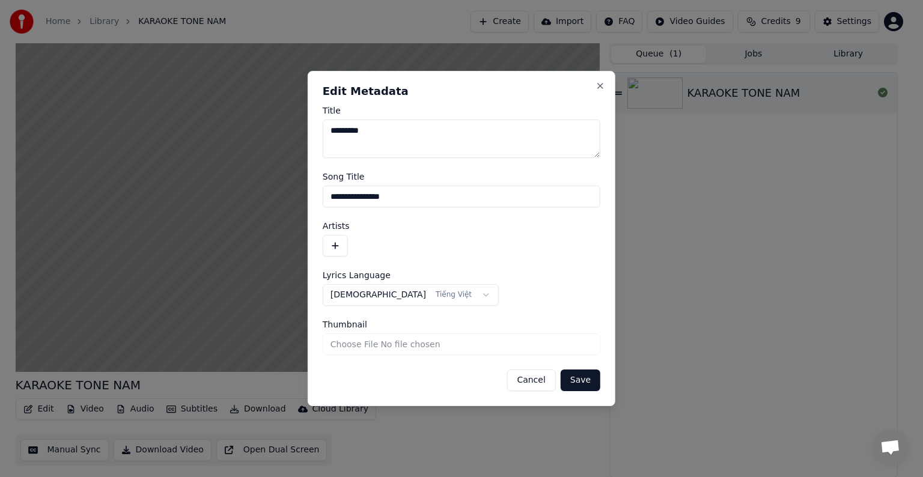
click at [389, 132] on textarea "*********" at bounding box center [462, 139] width 278 height 38
drag, startPoint x: 389, startPoint y: 131, endPoint x: 300, endPoint y: 131, distance: 88.9
click at [300, 131] on body "**********" at bounding box center [456, 238] width 913 height 477
click at [428, 199] on input "**********" at bounding box center [462, 197] width 278 height 22
drag, startPoint x: 436, startPoint y: 195, endPoint x: 307, endPoint y: 195, distance: 129.2
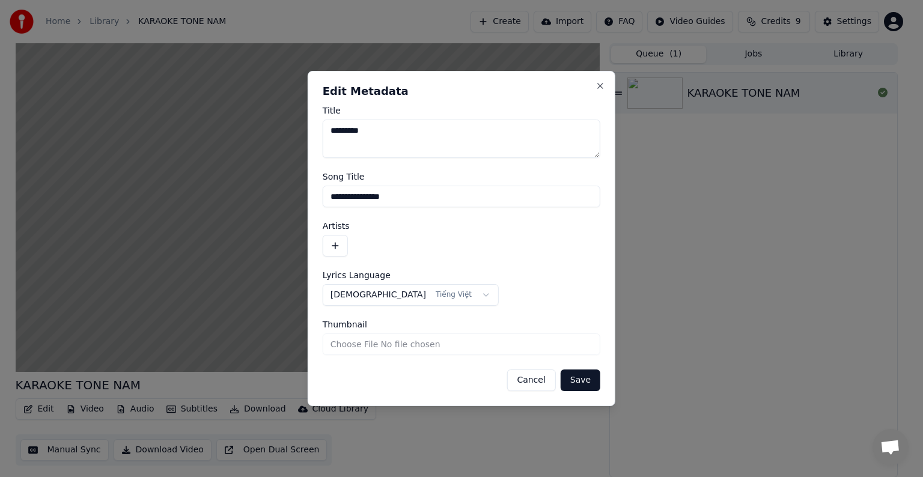
click at [307, 195] on body "**********" at bounding box center [456, 238] width 913 height 477
paste input
type input "*********"
click at [333, 245] on button "button" at bounding box center [335, 246] width 25 height 22
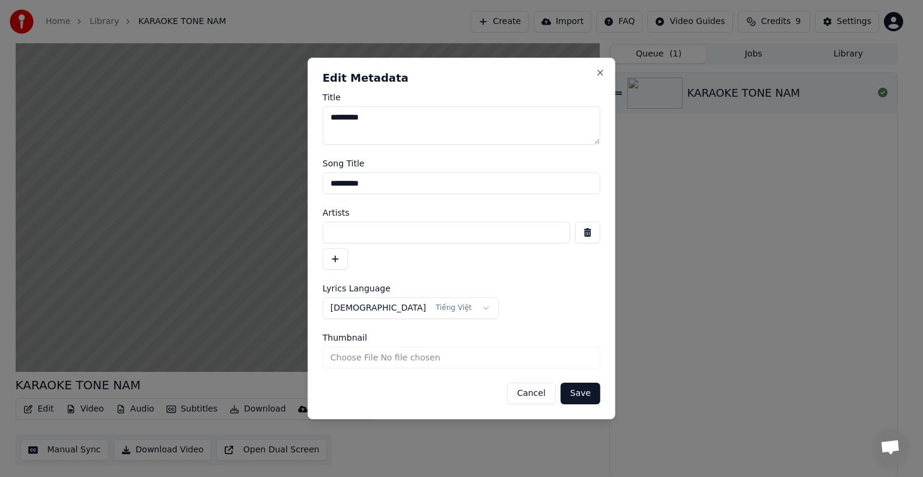
click at [346, 228] on input at bounding box center [447, 233] width 248 height 22
type input "**********"
click at [586, 393] on button "Save" at bounding box center [581, 394] width 40 height 22
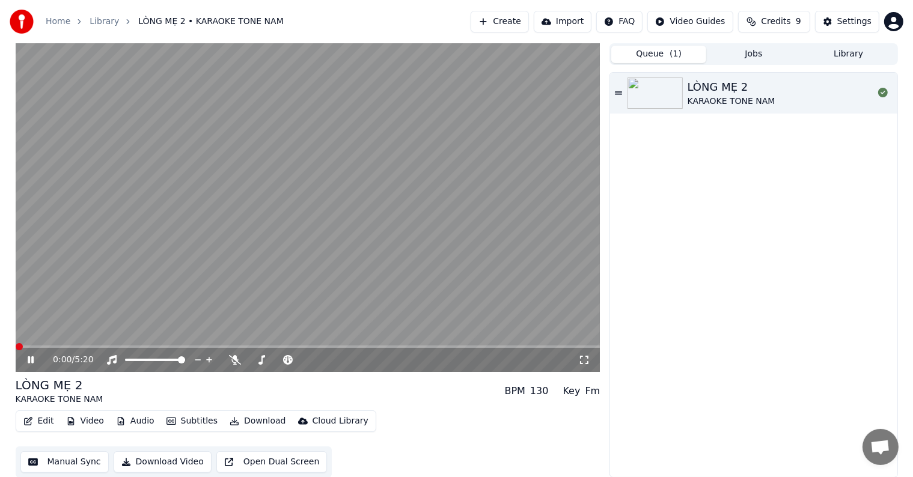
click at [16, 349] on span at bounding box center [19, 346] width 7 height 7
click at [234, 361] on icon at bounding box center [235, 360] width 12 height 10
click at [16, 350] on span at bounding box center [19, 346] width 7 height 7
click at [233, 358] on icon at bounding box center [235, 360] width 12 height 10
click at [75, 462] on button "Manual Sync" at bounding box center [64, 462] width 88 height 22
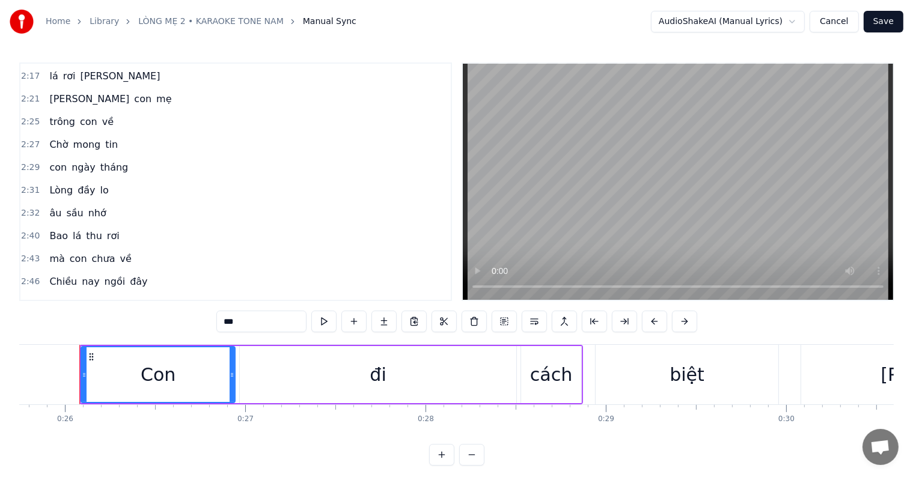
scroll to position [721, 0]
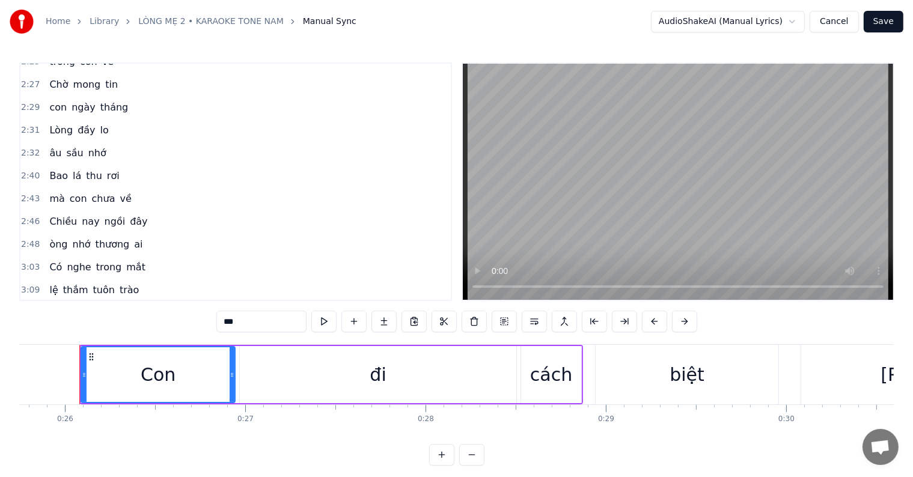
click at [48, 237] on span "òng" at bounding box center [58, 244] width 20 height 14
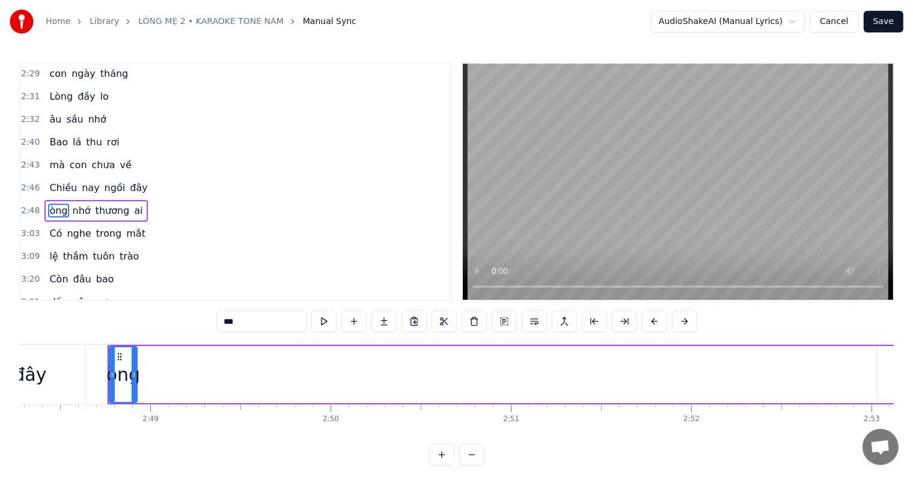
scroll to position [0, 30362]
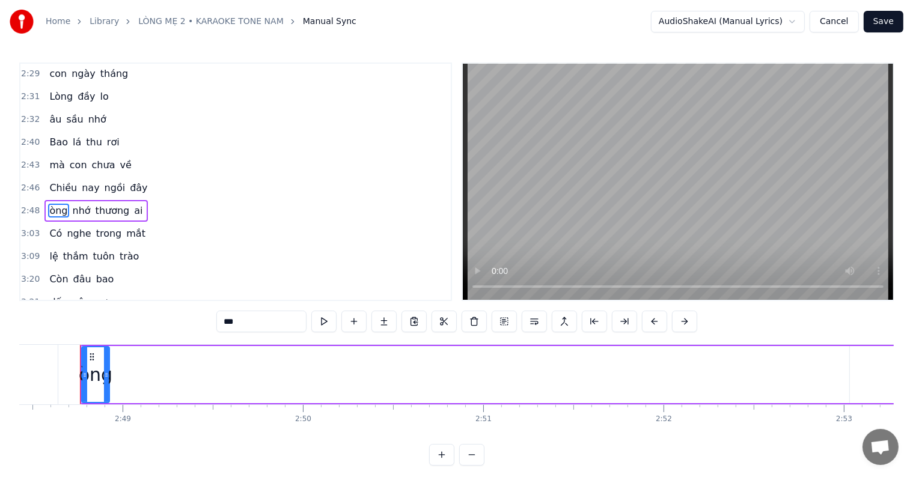
click at [48, 204] on span "òng" at bounding box center [58, 211] width 20 height 14
click at [86, 375] on icon at bounding box center [84, 375] width 5 height 10
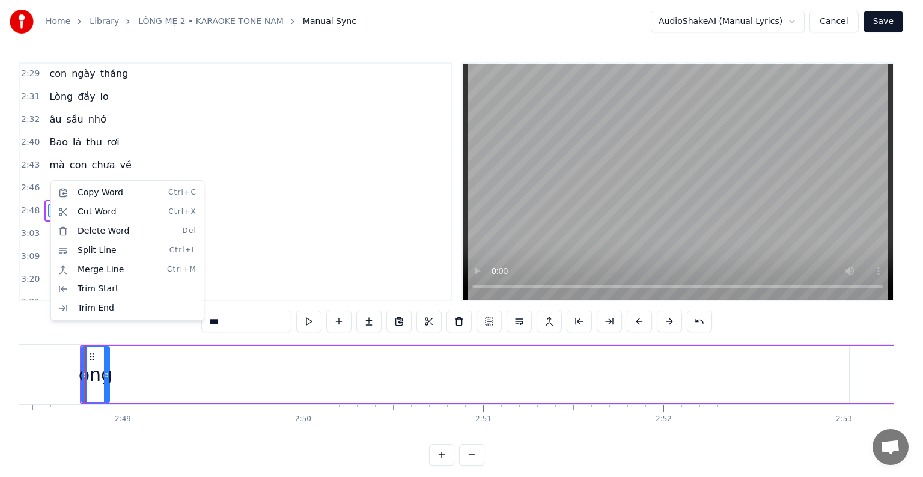
click at [49, 180] on html "Home Library LÒNG MẸ 2 • KARAOKE TONE NAM Manual Sync AudioShakeAI (Manual Lyri…" at bounding box center [461, 242] width 923 height 485
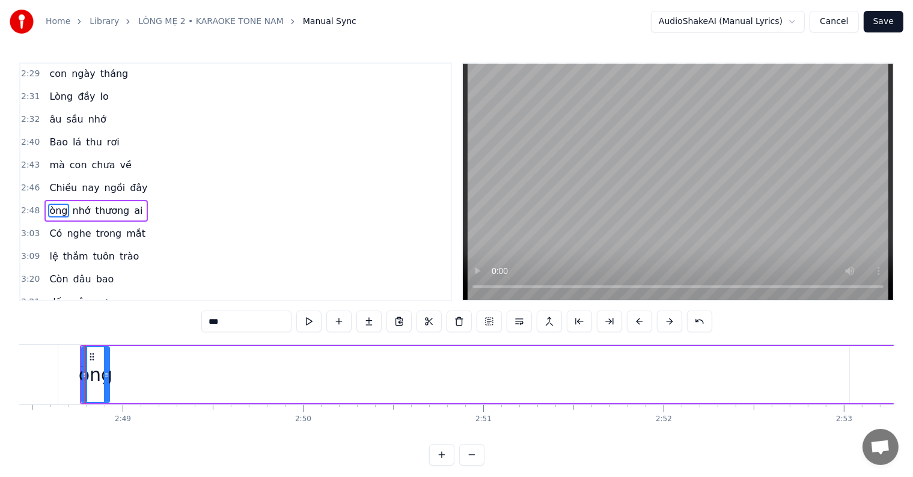
click at [210, 323] on input "***" at bounding box center [246, 322] width 90 height 22
type input "****"
click at [244, 245] on div "3:09 lệ [PERSON_NAME] trào" at bounding box center [235, 256] width 430 height 23
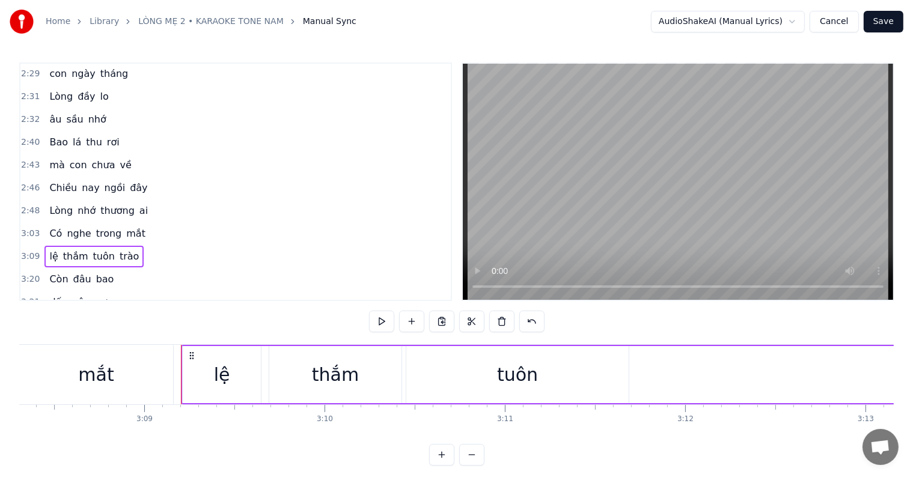
scroll to position [0, 34047]
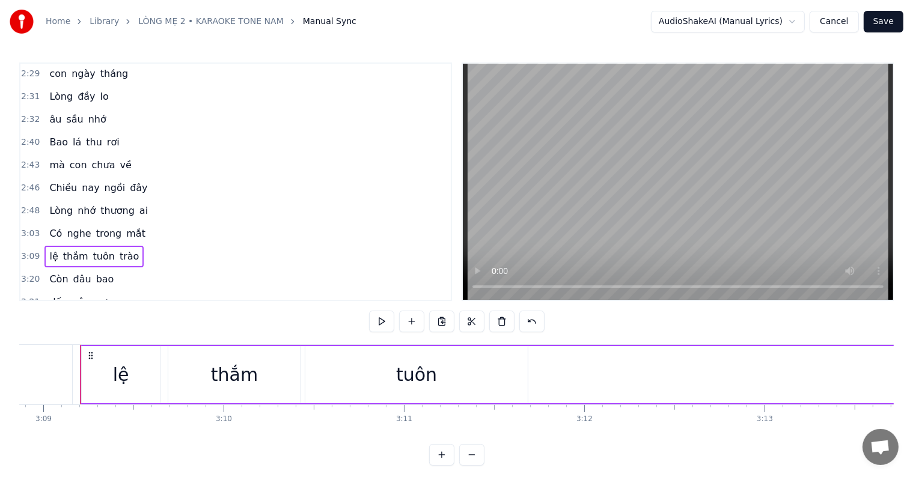
click at [888, 25] on button "Save" at bounding box center [883, 22] width 40 height 22
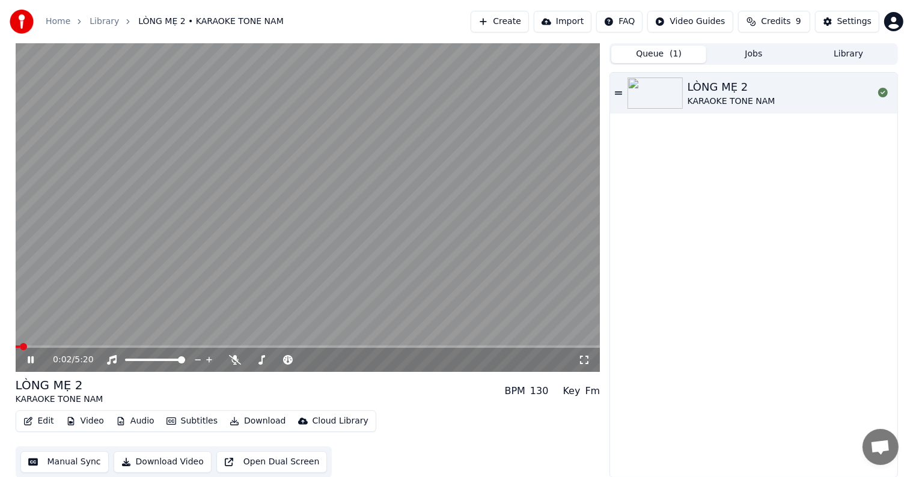
click at [175, 345] on video at bounding box center [308, 207] width 585 height 329
click at [162, 346] on span at bounding box center [163, 346] width 7 height 7
click at [29, 359] on icon at bounding box center [30, 360] width 7 height 8
click at [6, 323] on div "1:21 / 5:20 LÒNG MẸ 2 KARAOKE TONE NAM BPM 130 Key Fm Edit Video Audio Subtitle…" at bounding box center [456, 260] width 901 height 434
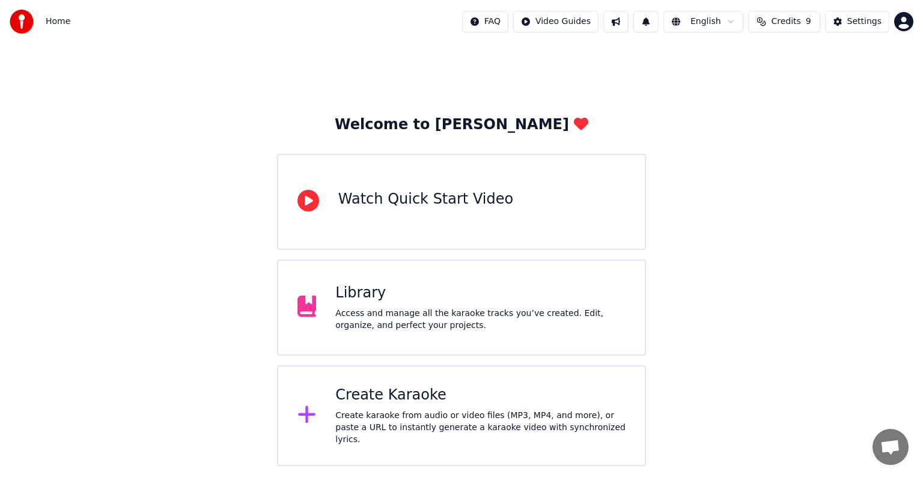
click at [362, 308] on div "Access and manage all the karaoke tracks you’ve created. Edit, organize, and pe…" at bounding box center [480, 320] width 290 height 24
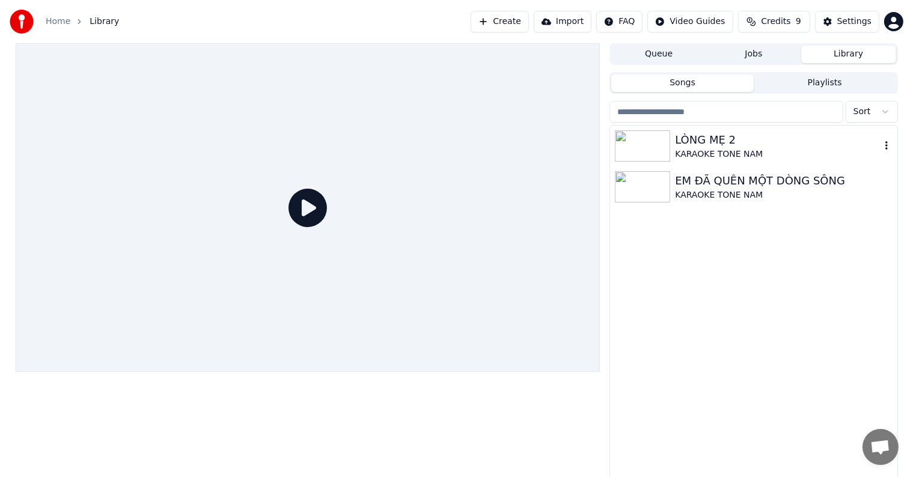
click at [729, 150] on div "KARAOKE TONE NAM" at bounding box center [777, 154] width 205 height 12
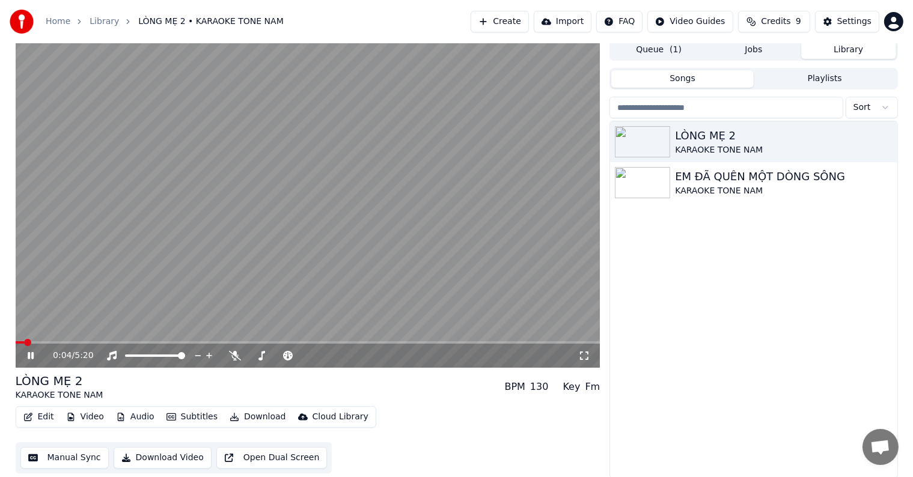
scroll to position [5, 0]
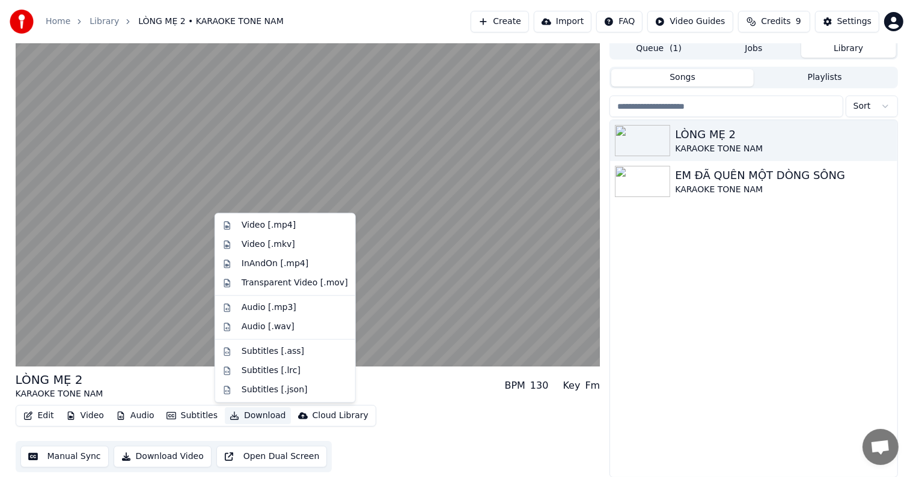
click at [243, 415] on button "Download" at bounding box center [258, 415] width 66 height 17
click at [286, 371] on div "Subtitles [.lrc]" at bounding box center [271, 371] width 59 height 12
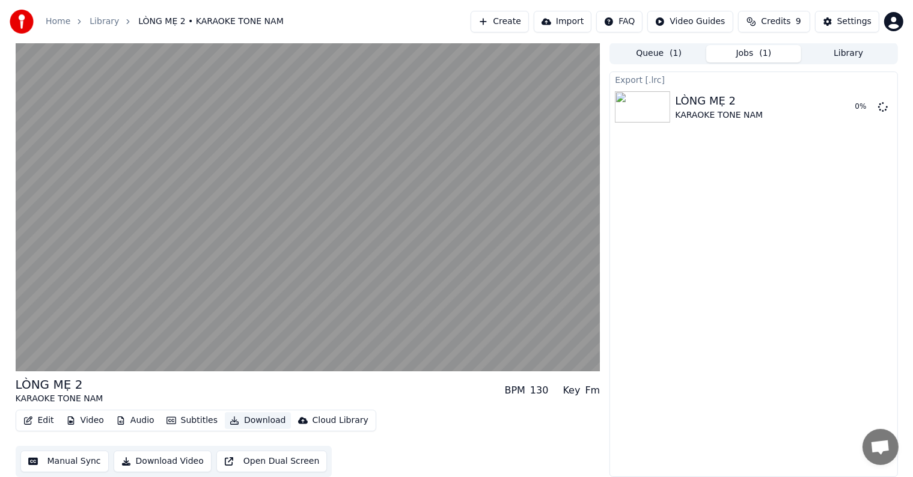
scroll to position [1, 0]
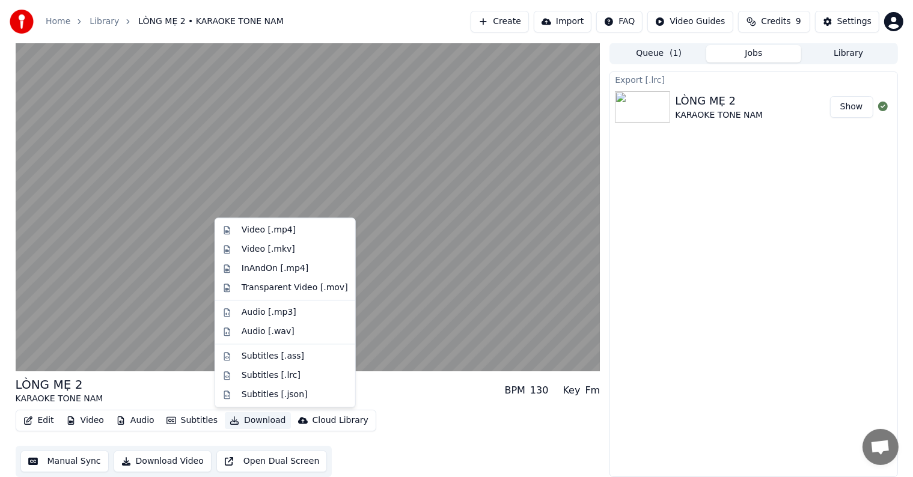
click at [249, 421] on button "Download" at bounding box center [258, 420] width 66 height 17
click at [274, 357] on div "Subtitles [.ass]" at bounding box center [273, 356] width 62 height 12
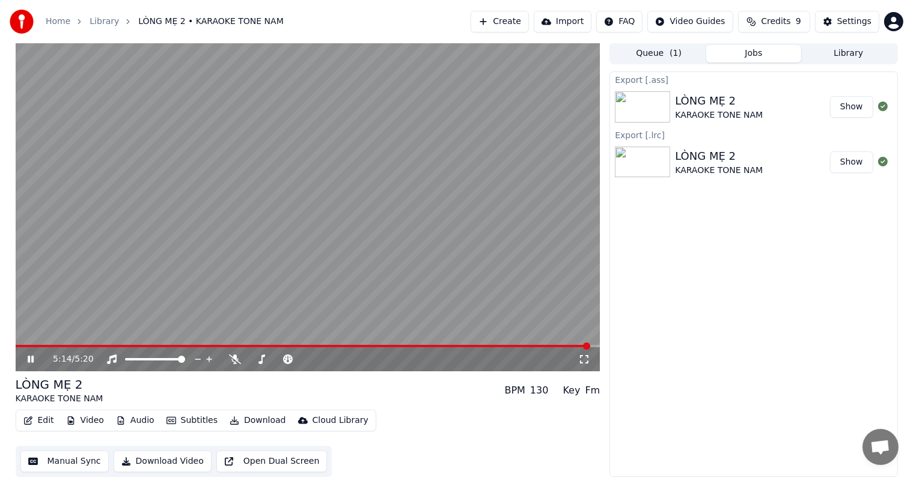
click at [713, 281] on div "Export [.ass] LÒNG MẸ 2 KARAOKE TONE NAM Show Export [.lrc] LÒNG MẸ 2 KARAOKE T…" at bounding box center [753, 275] width 288 height 406
click at [853, 106] on button "Show" at bounding box center [851, 107] width 43 height 22
click at [67, 230] on video at bounding box center [308, 207] width 585 height 329
click at [72, 344] on span at bounding box center [75, 346] width 7 height 7
click at [55, 314] on video at bounding box center [308, 207] width 585 height 329
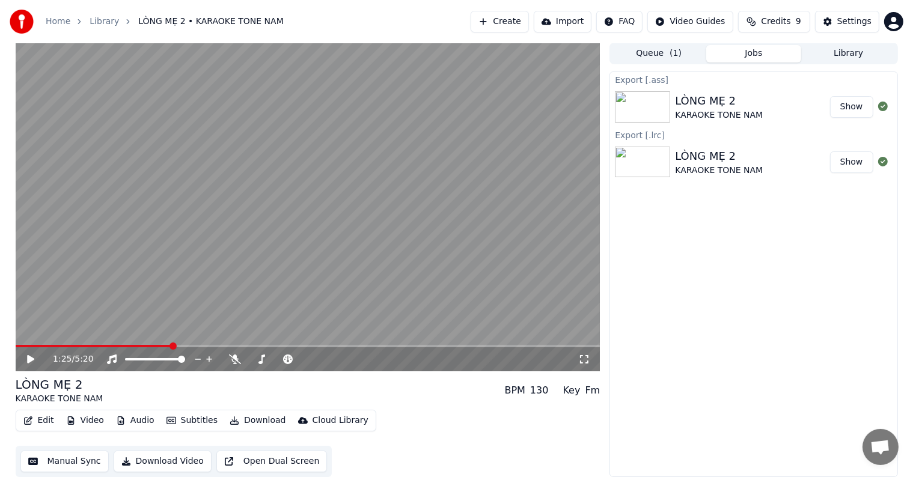
click at [177, 175] on video at bounding box center [308, 207] width 585 height 329
click at [235, 358] on icon at bounding box center [235, 360] width 12 height 10
click at [63, 457] on button "Manual Sync" at bounding box center [64, 462] width 88 height 22
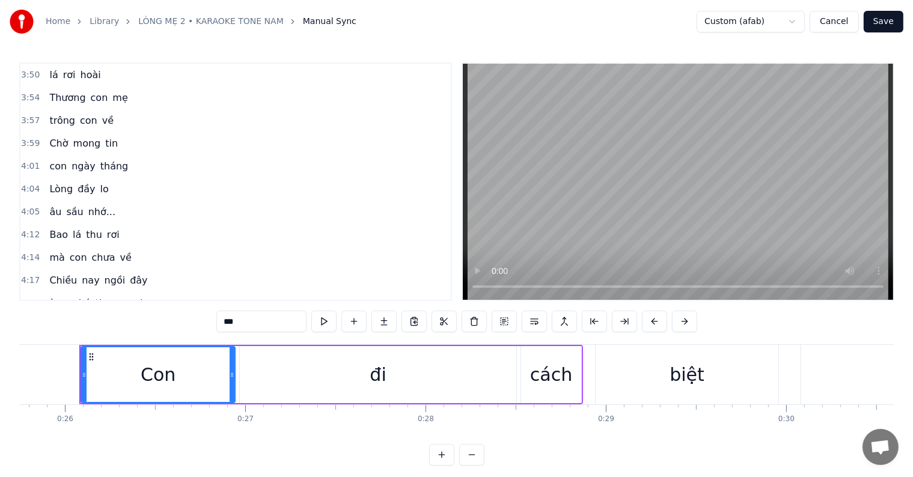
scroll to position [1202, 0]
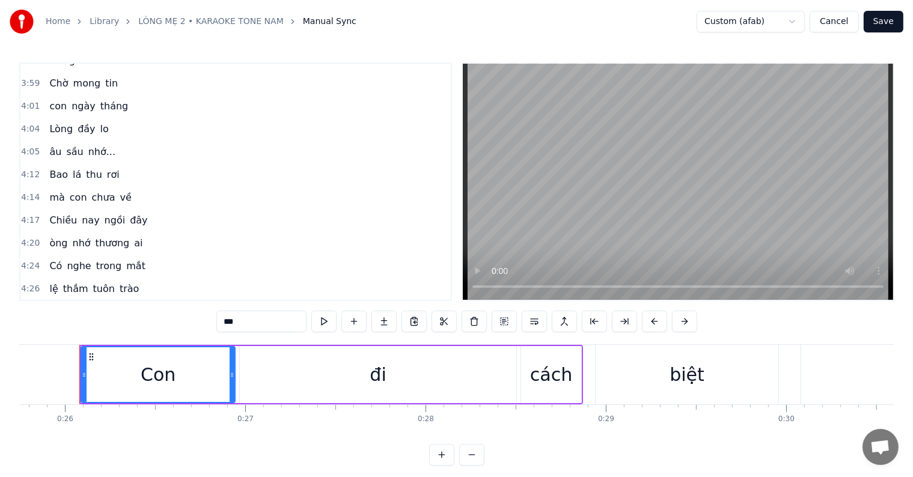
click at [50, 236] on span "òng" at bounding box center [58, 243] width 20 height 14
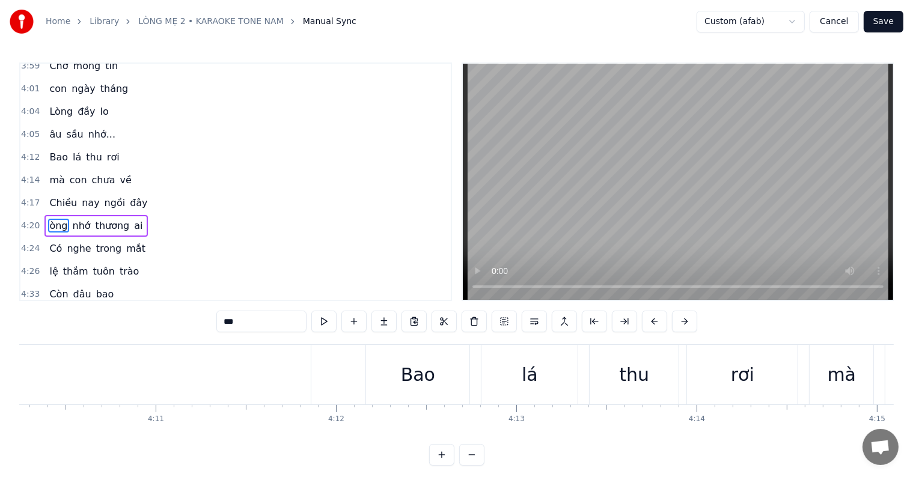
scroll to position [0, 46838]
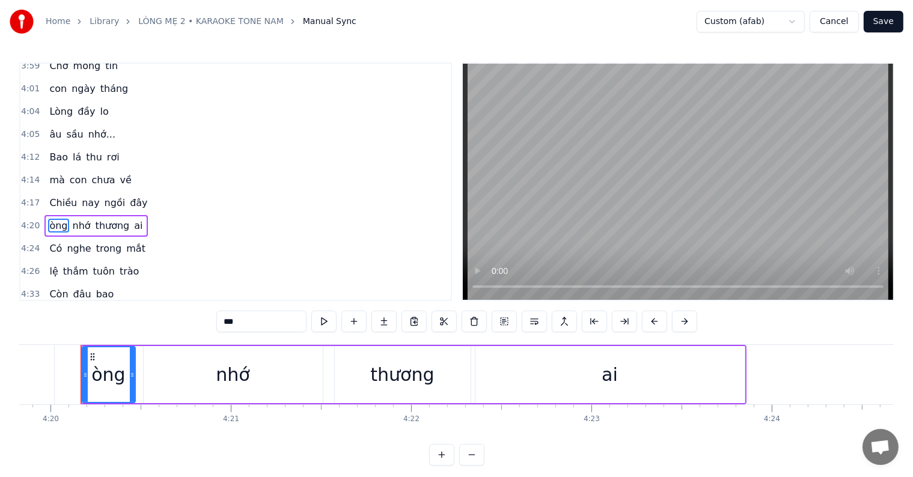
click at [226, 322] on input "***" at bounding box center [261, 322] width 90 height 22
type input "*"
type input "****"
click at [883, 16] on button "Save" at bounding box center [883, 22] width 40 height 22
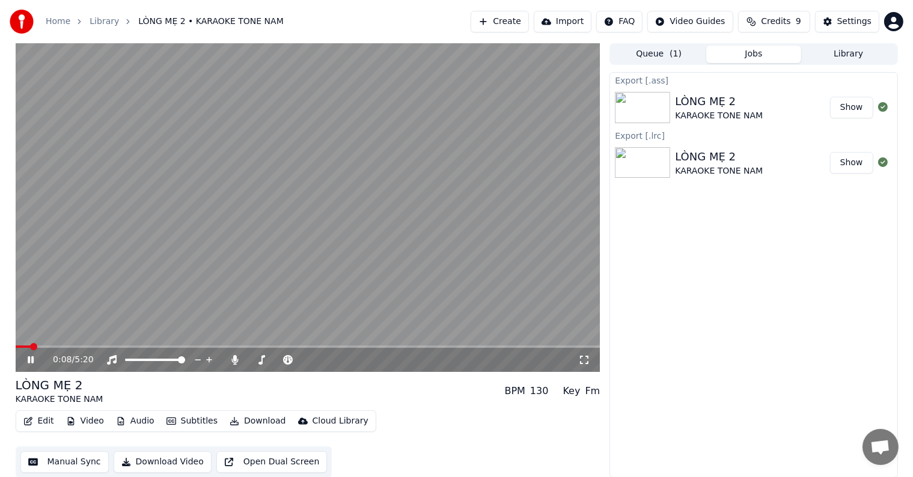
click at [252, 343] on video at bounding box center [308, 207] width 585 height 329
click at [315, 343] on span at bounding box center [314, 346] width 7 height 7
click at [30, 361] on icon at bounding box center [30, 360] width 7 height 8
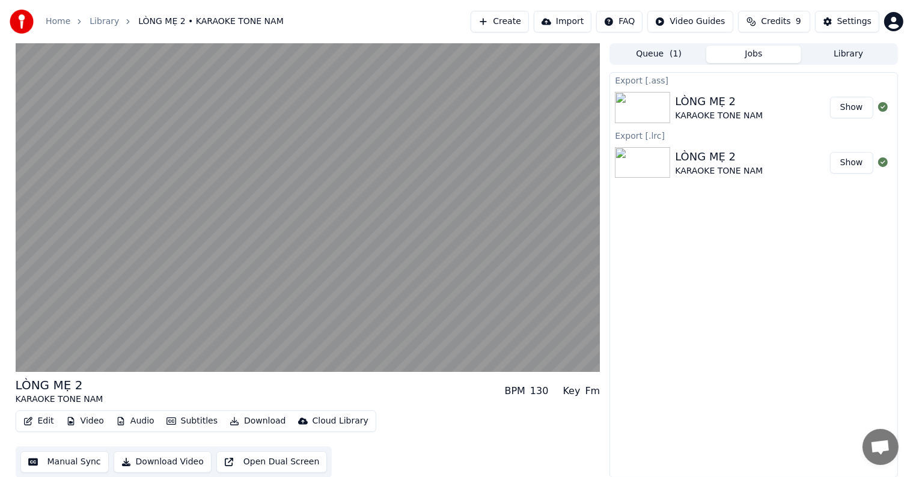
scroll to position [1, 0]
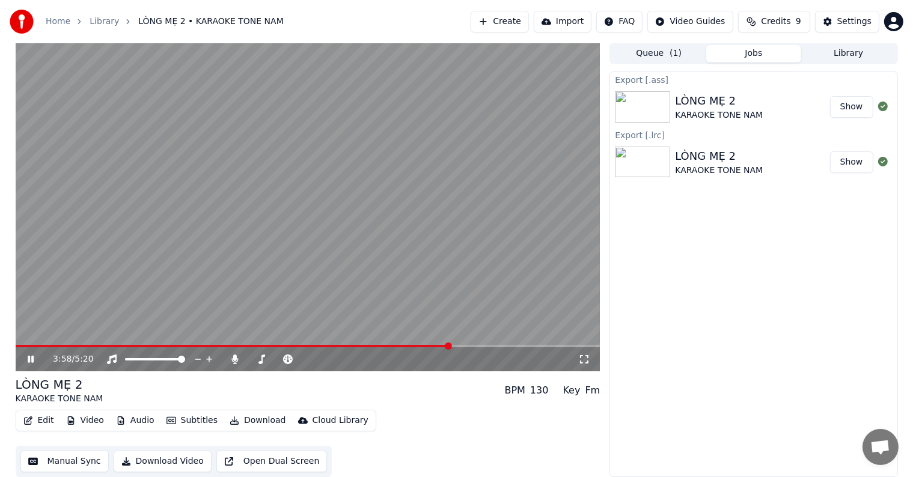
click at [369, 343] on video at bounding box center [308, 207] width 585 height 329
click at [365, 345] on span at bounding box center [191, 346] width 350 height 2
click at [505, 226] on video at bounding box center [308, 207] width 585 height 329
